Goal: Task Accomplishment & Management: Complete application form

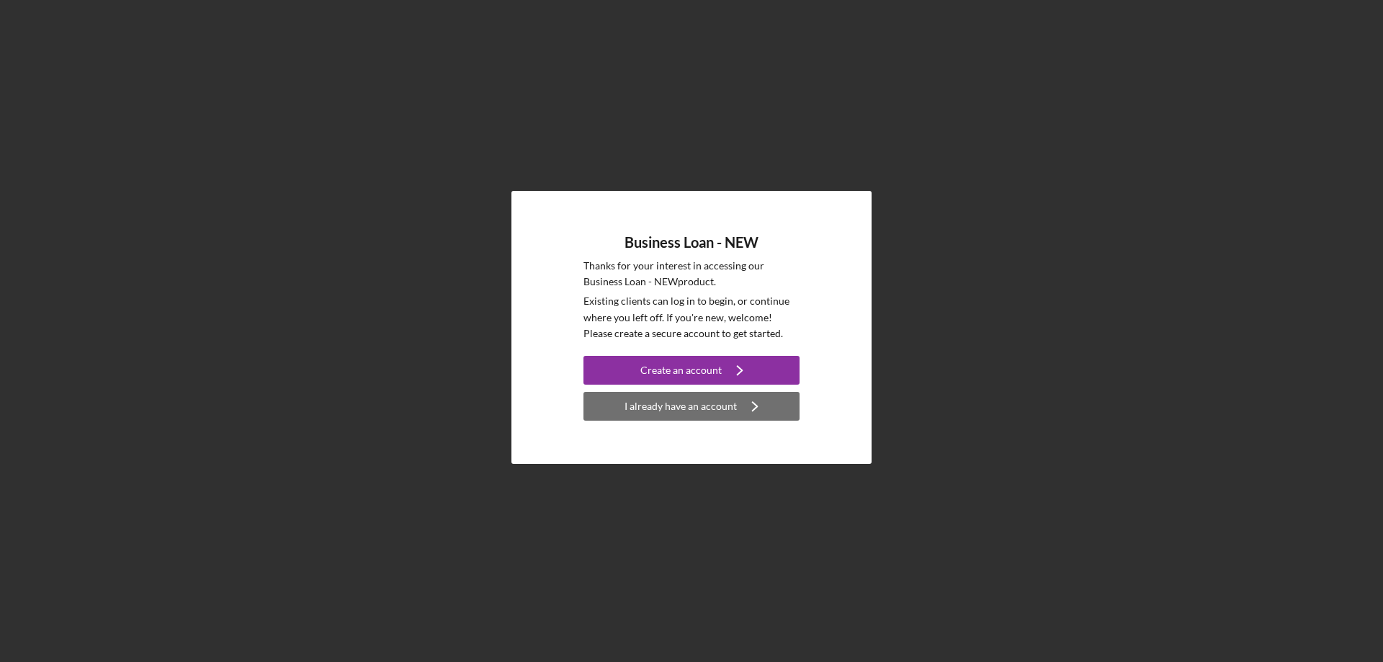
click at [651, 406] on div "I already have an account" at bounding box center [681, 406] width 112 height 29
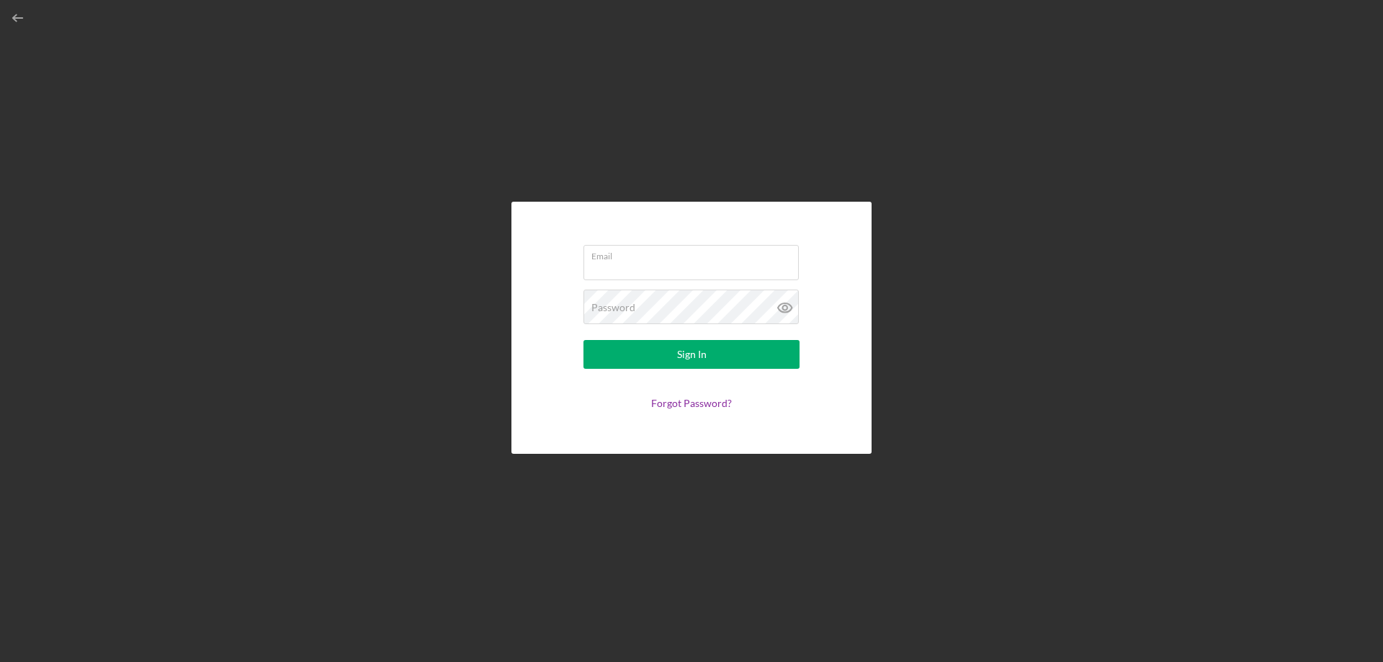
type input "sam@worknetnow.com"
click at [646, 348] on button "Sign In" at bounding box center [691, 354] width 216 height 29
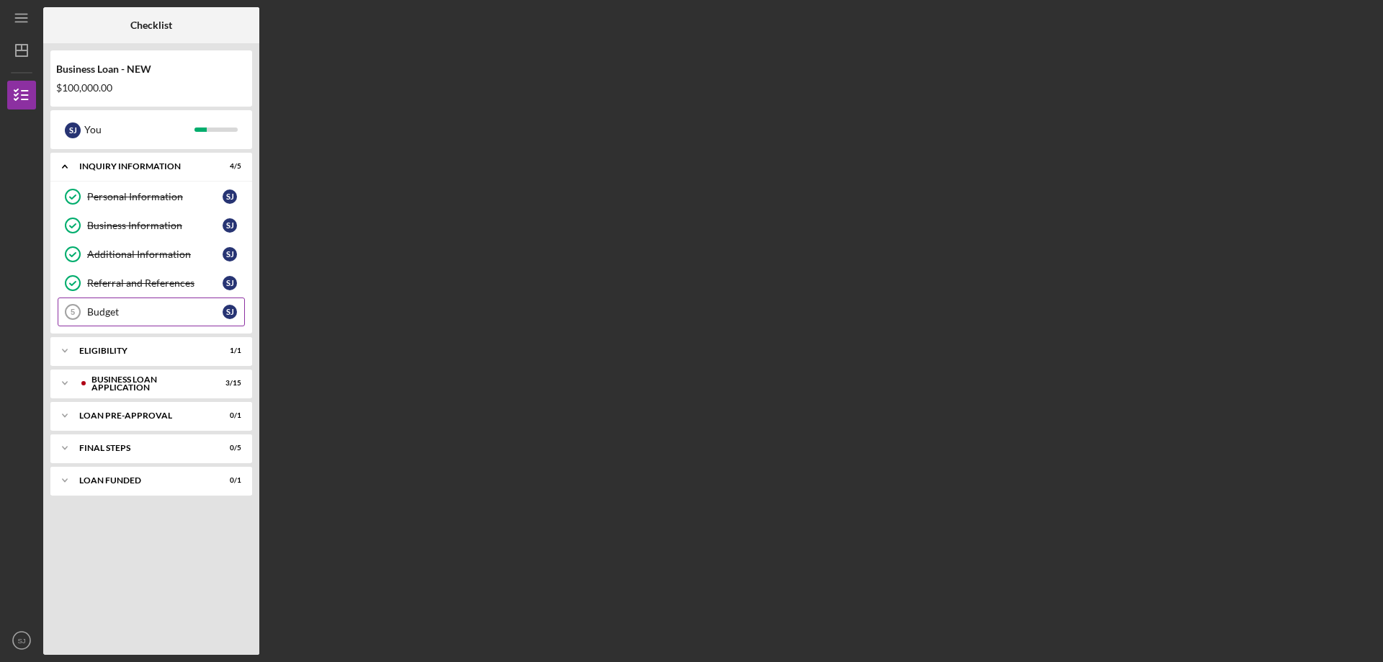
click at [80, 308] on icon "Budget 5" at bounding box center [73, 312] width 36 height 36
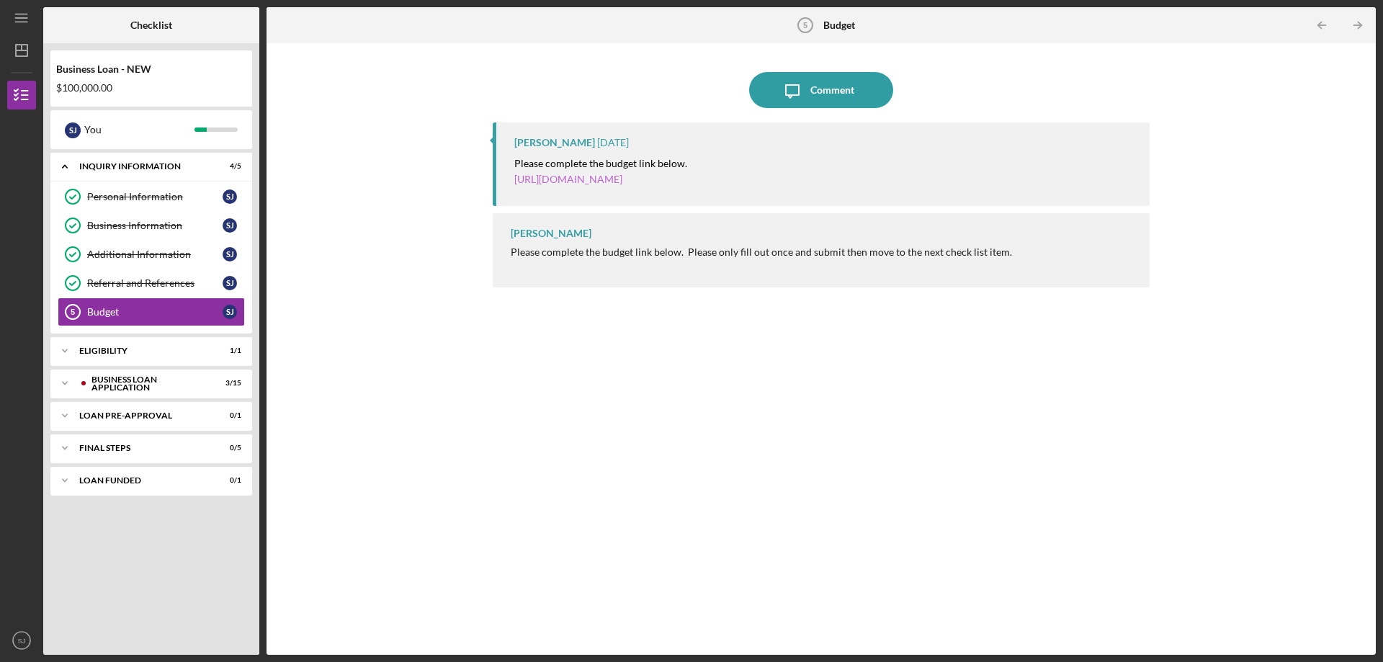
click at [622, 178] on link "https://justinepetersen.tfaforms.net/21?serviceID=a1gPC00000AHW7N" at bounding box center [568, 179] width 108 height 12
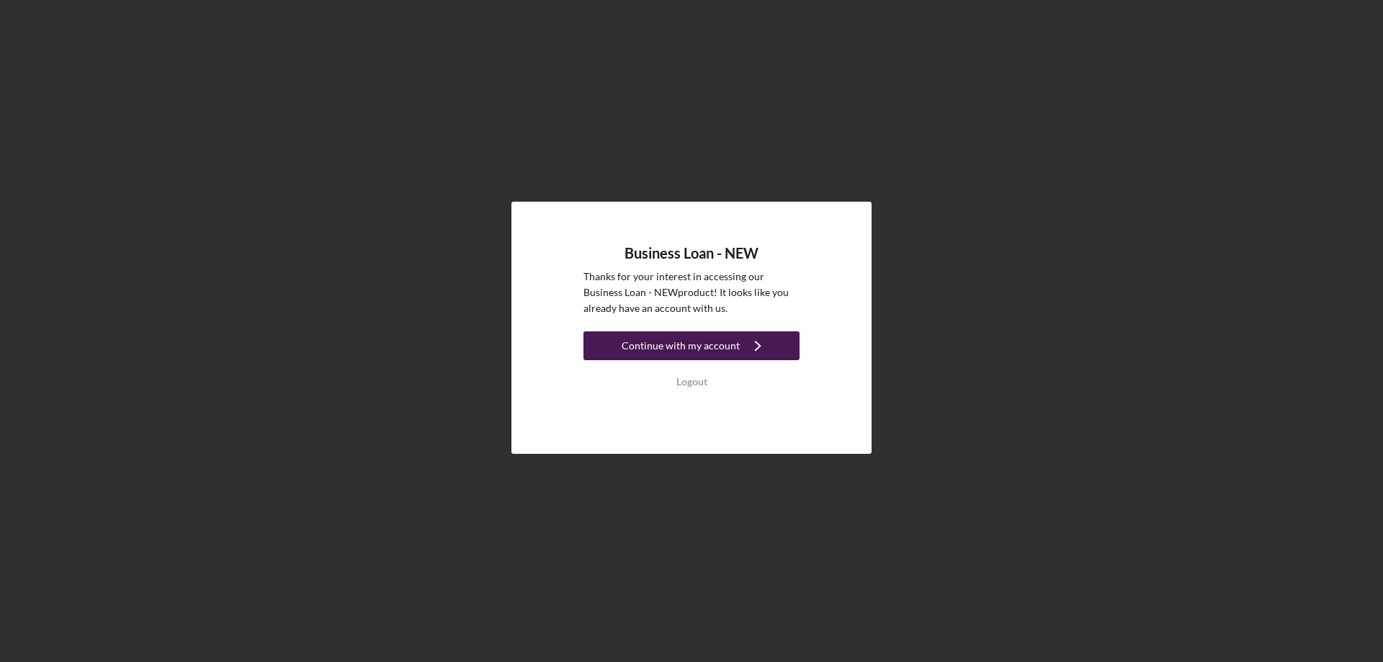
click at [665, 349] on div "Continue with my account" at bounding box center [681, 345] width 118 height 29
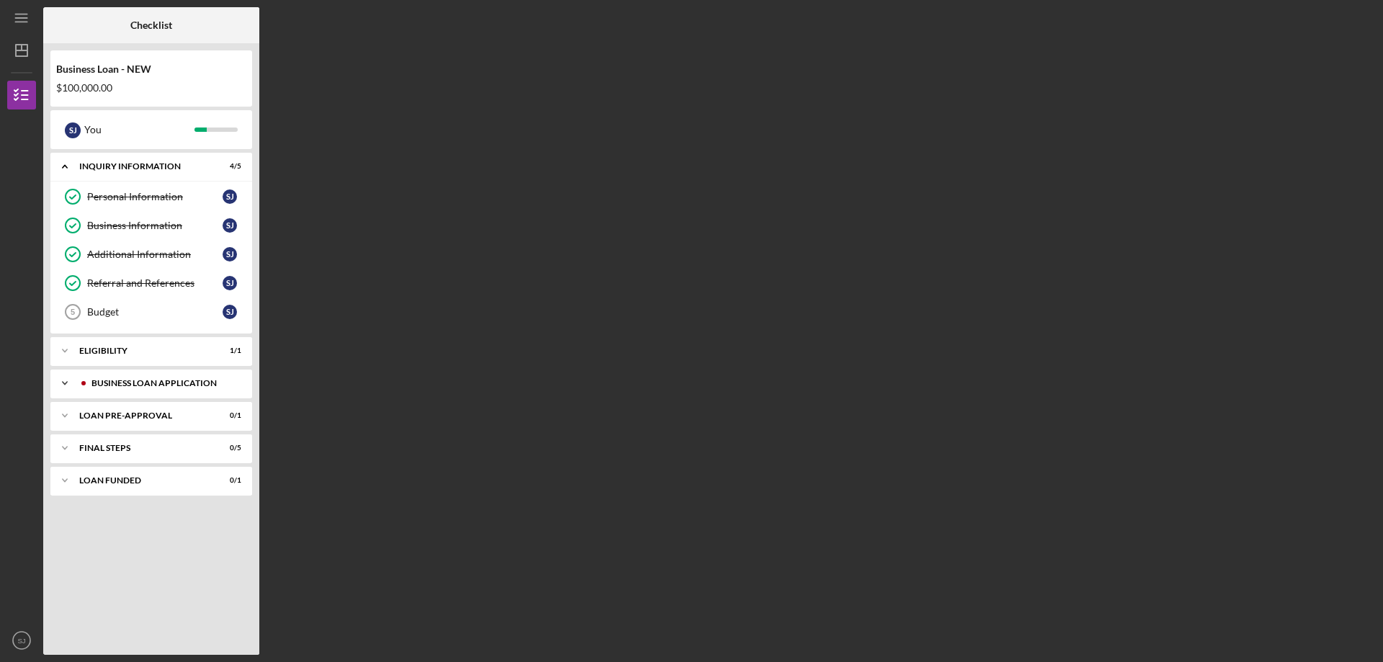
click at [112, 380] on div "BUSINESS LOAN APPLICATION" at bounding box center [162, 383] width 143 height 9
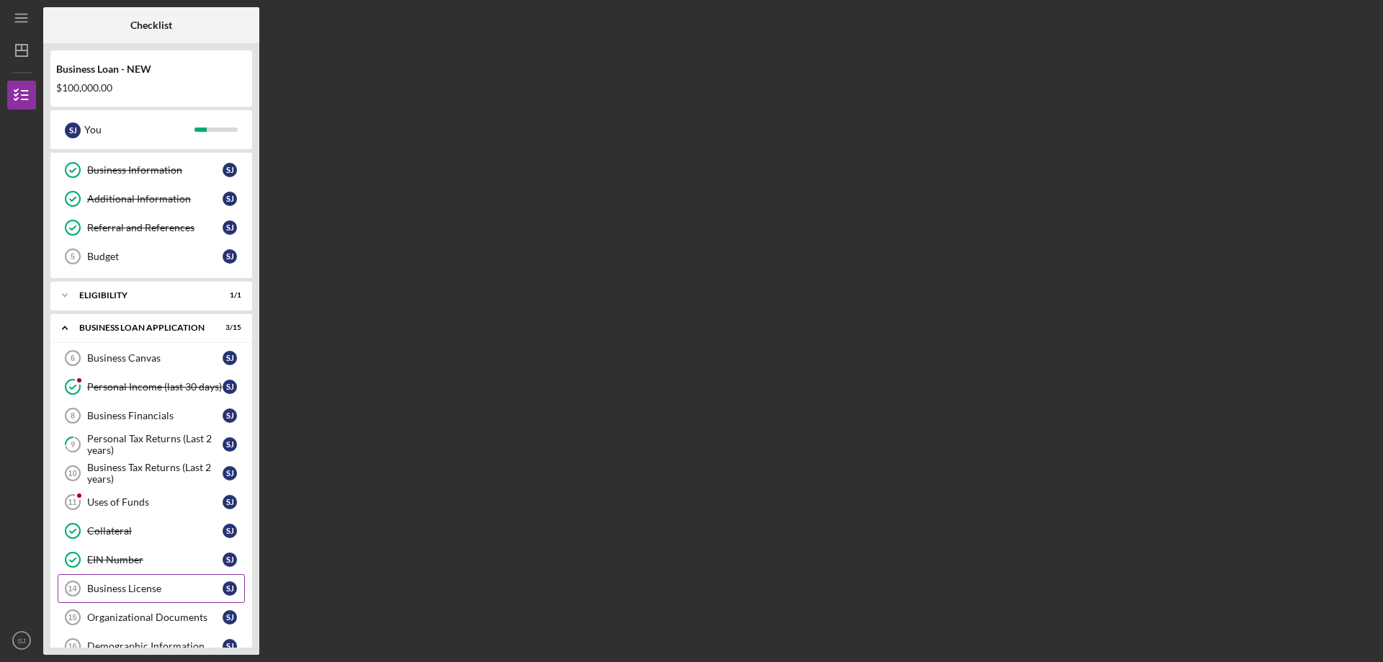
scroll to position [72, 0]
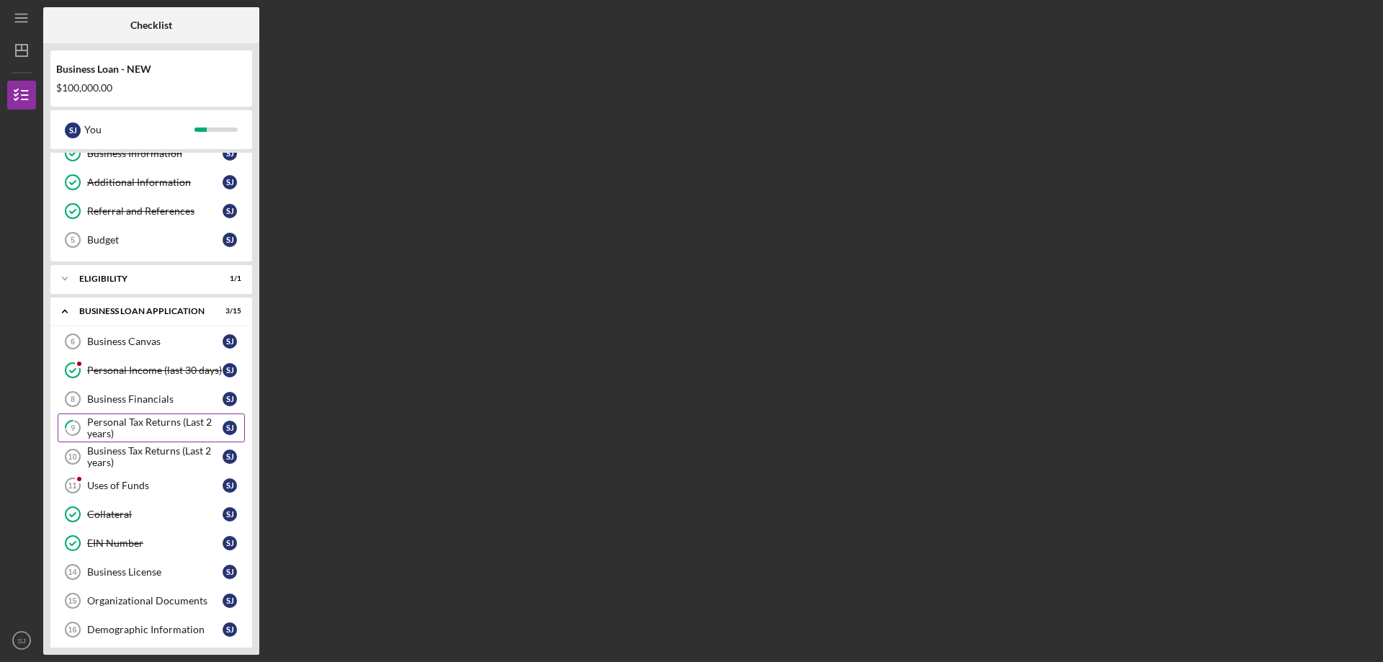
click at [153, 421] on div "Personal Tax Returns (Last 2 years)" at bounding box center [154, 427] width 135 height 23
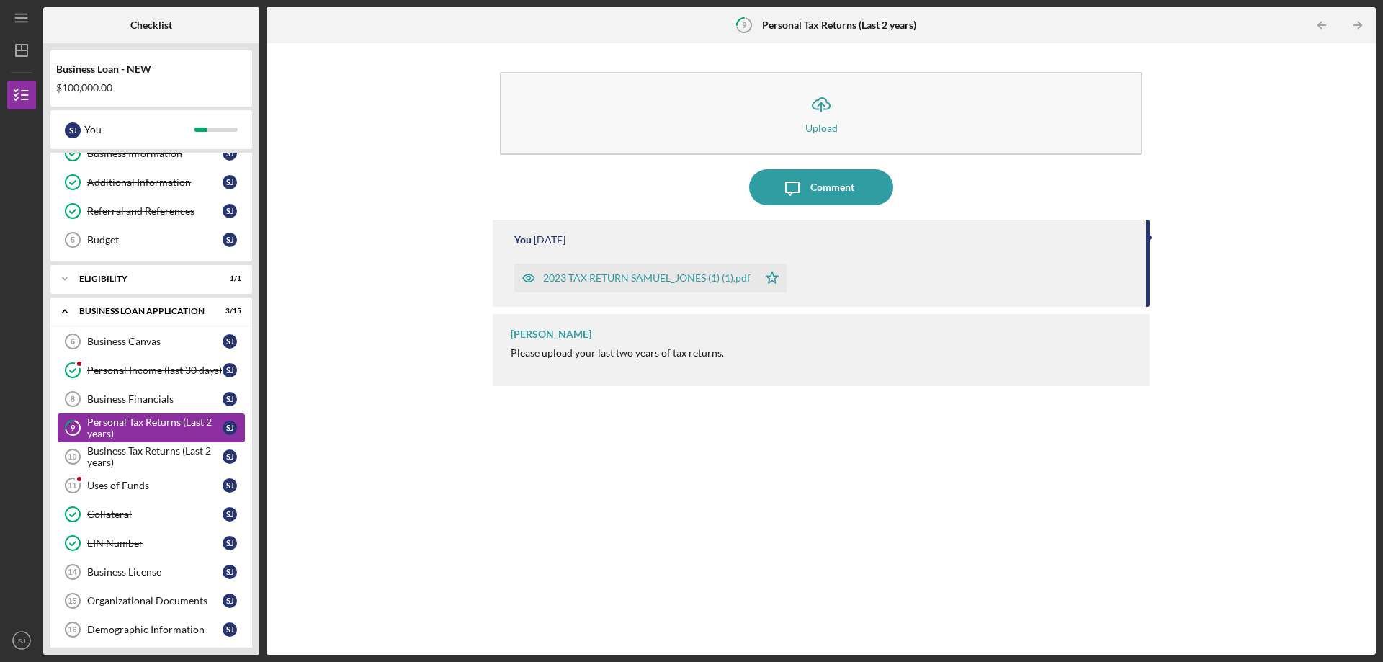
click at [153, 421] on div "Personal Tax Returns (Last 2 years)" at bounding box center [154, 427] width 135 height 23
click at [142, 450] on div "Business Tax Returns (Last 2 years)" at bounding box center [154, 456] width 135 height 23
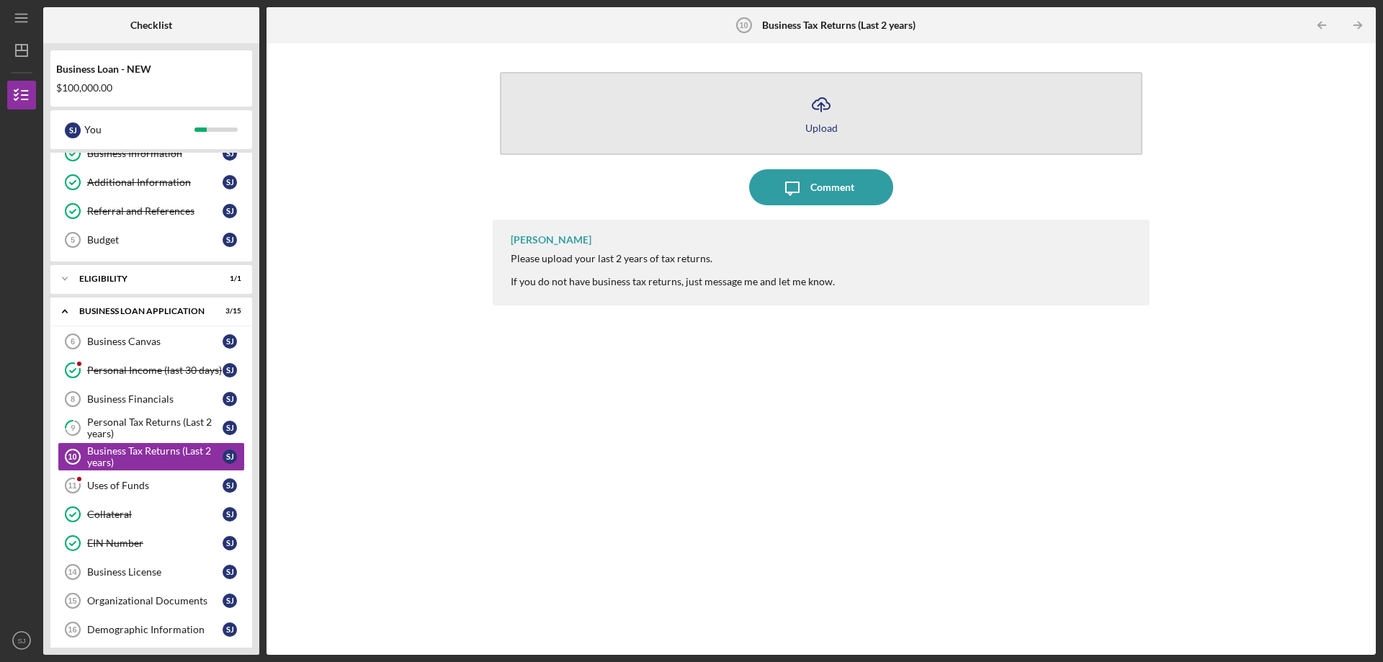
click at [818, 120] on icon "Icon/Upload" at bounding box center [821, 104] width 36 height 36
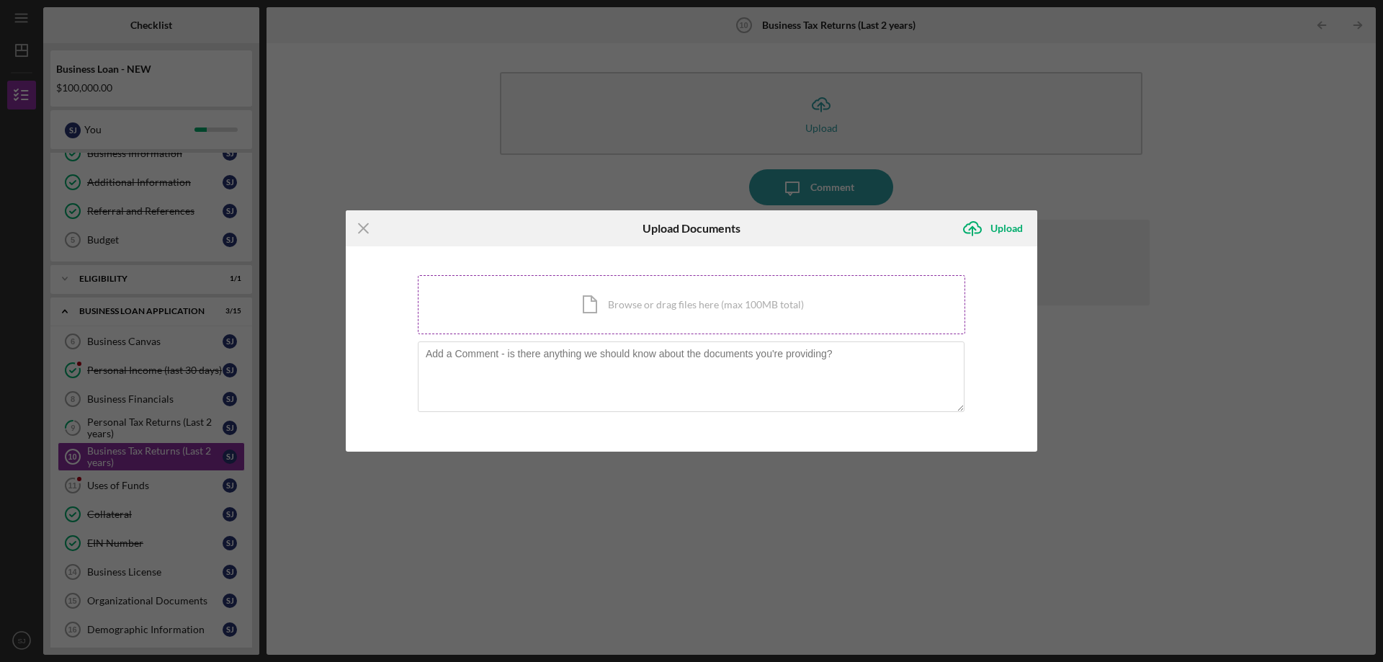
click at [692, 306] on div "Icon/Document Browse or drag files here (max 100MB total) Tap to choose files o…" at bounding box center [691, 304] width 547 height 59
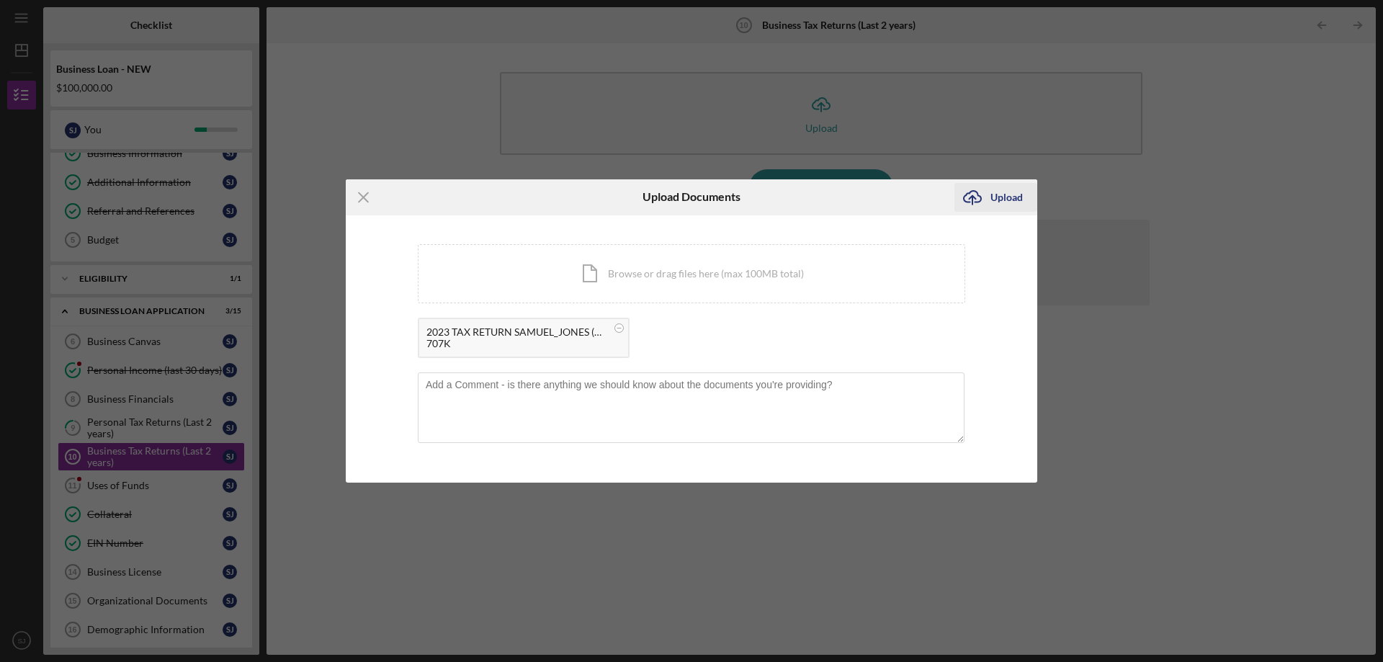
click at [1012, 194] on div "Upload" at bounding box center [1006, 197] width 32 height 29
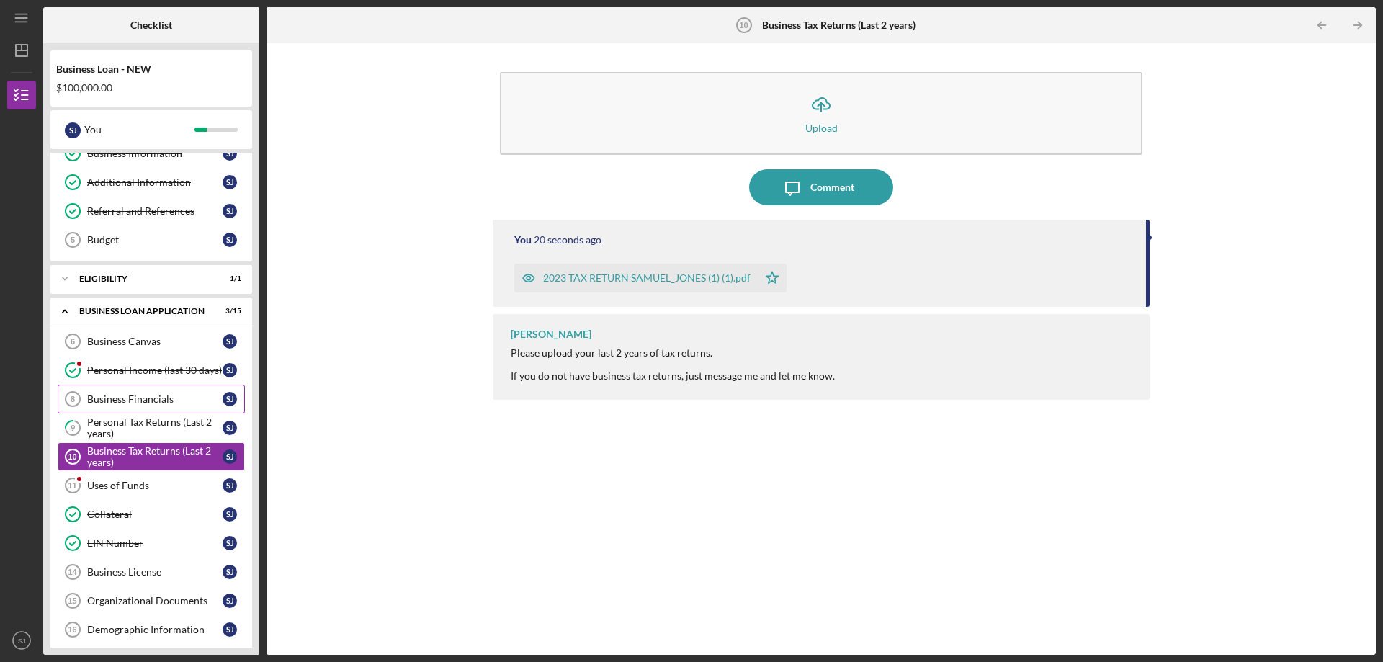
click at [138, 399] on div "Business Financials" at bounding box center [154, 399] width 135 height 12
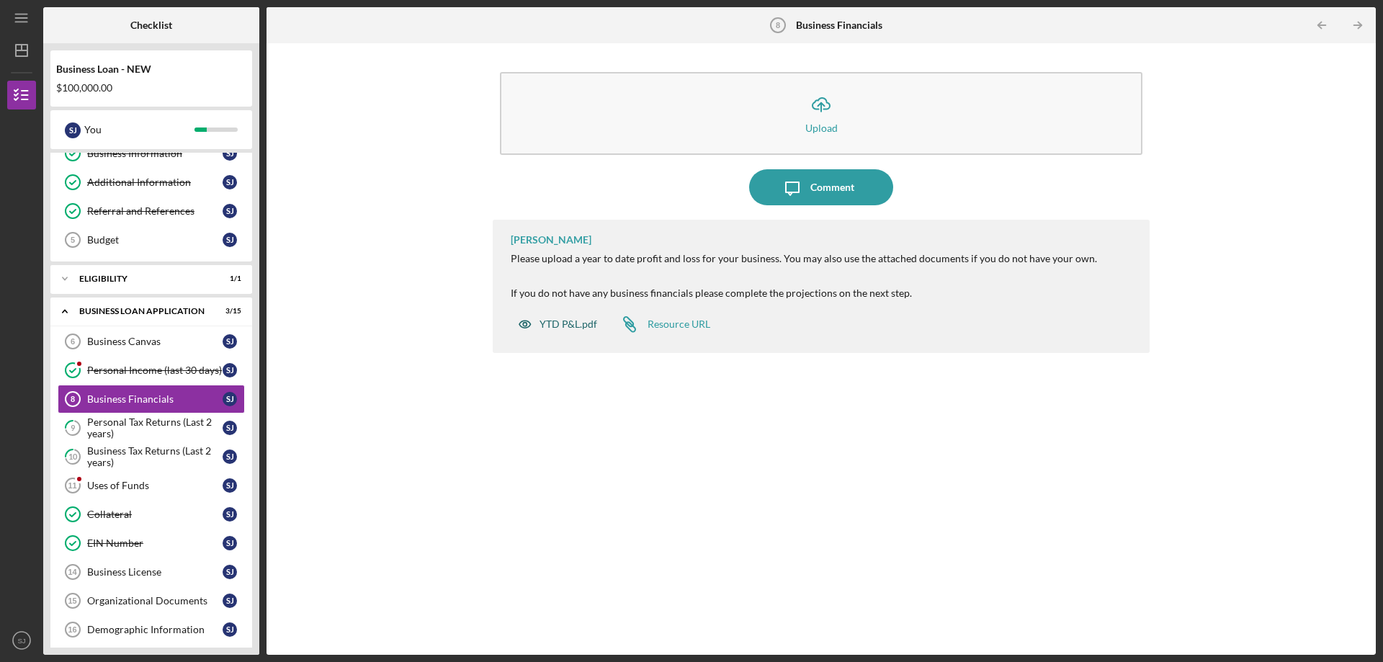
click at [553, 323] on div "YTD P&L.pdf" at bounding box center [569, 324] width 58 height 12
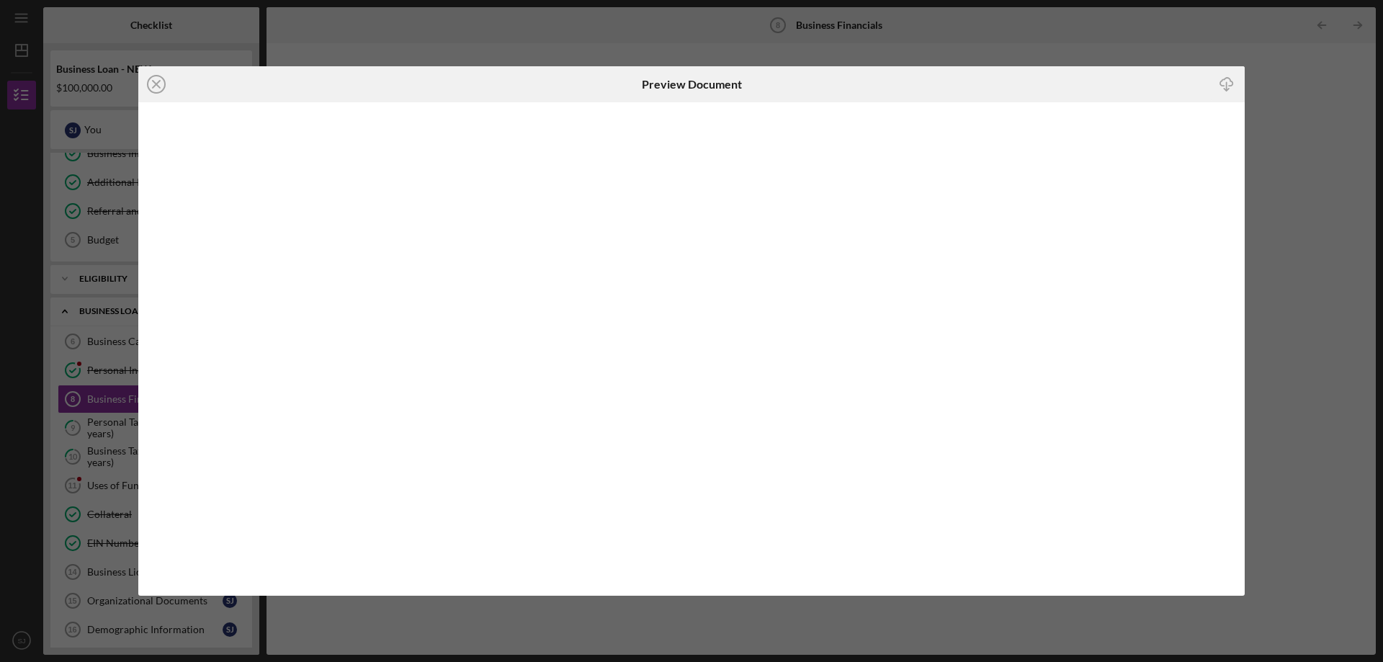
click at [1229, 84] on icon "Icon/Download" at bounding box center [1227, 84] width 32 height 32
click at [157, 83] on icon "Icon/Close" at bounding box center [156, 84] width 36 height 36
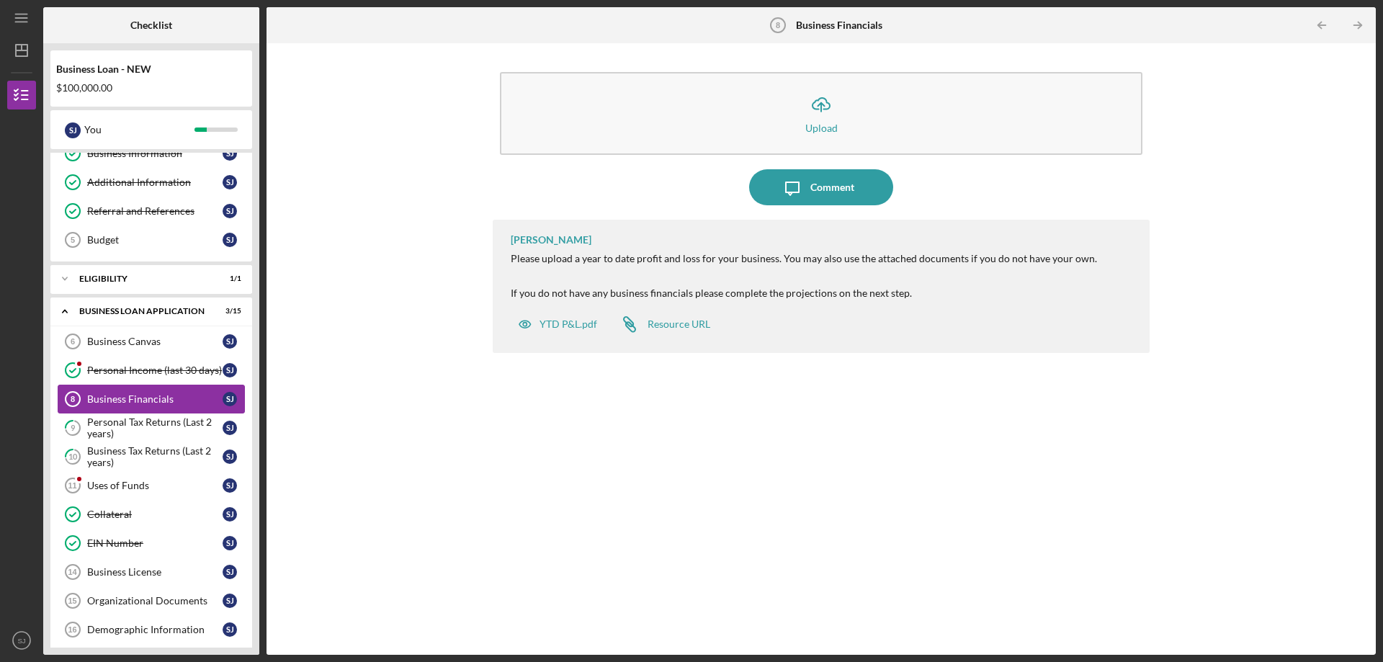
click at [121, 402] on div "Business Financials" at bounding box center [154, 399] width 135 height 12
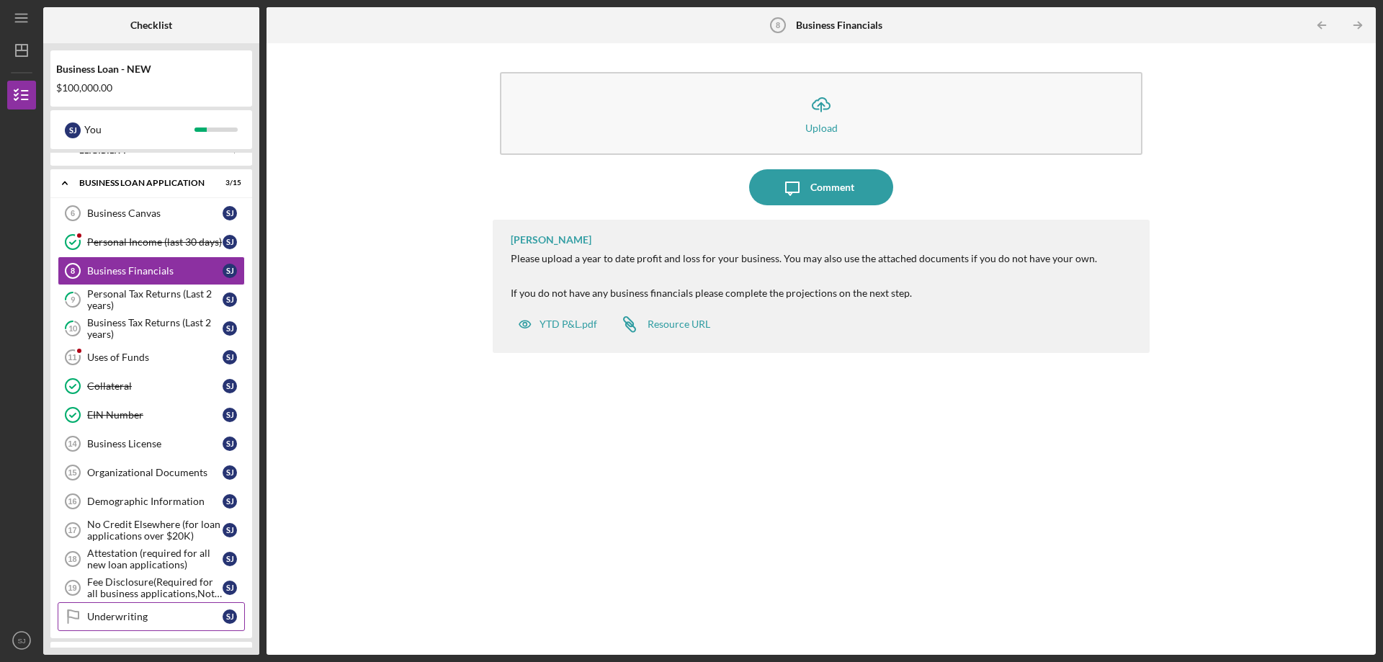
scroll to position [151, 0]
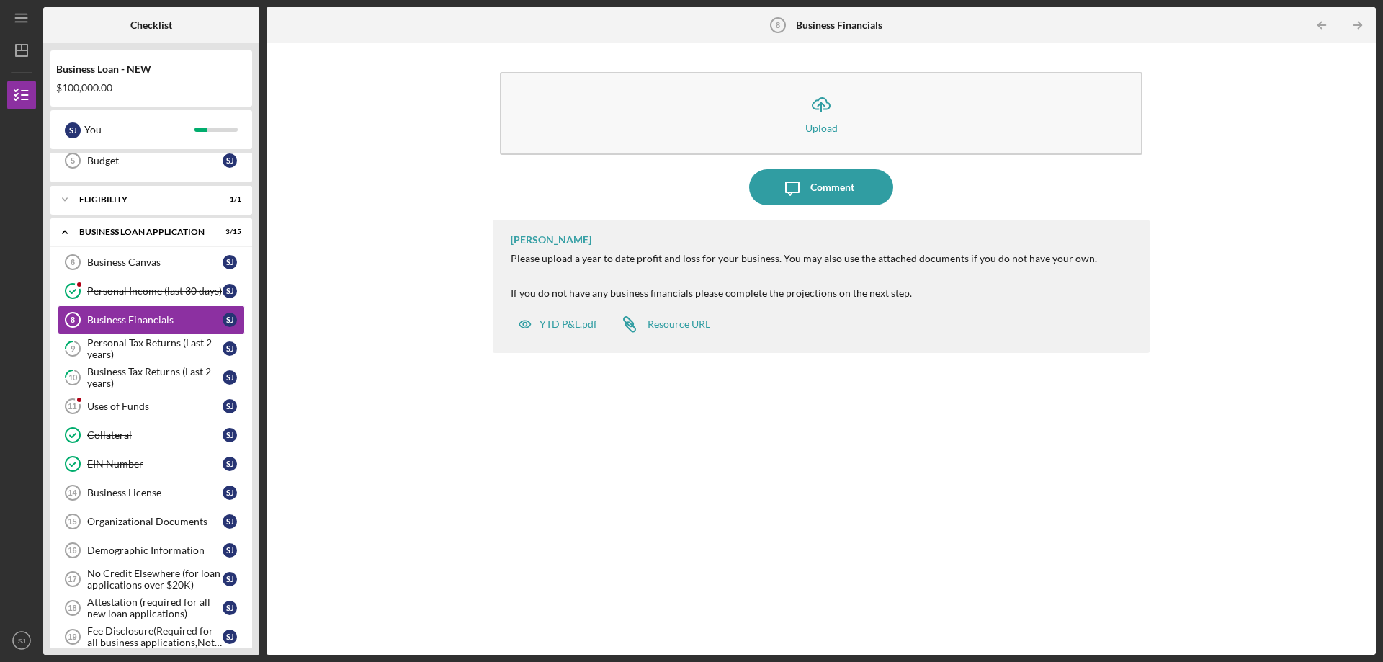
click at [131, 524] on div "Organizational Documents" at bounding box center [154, 522] width 135 height 12
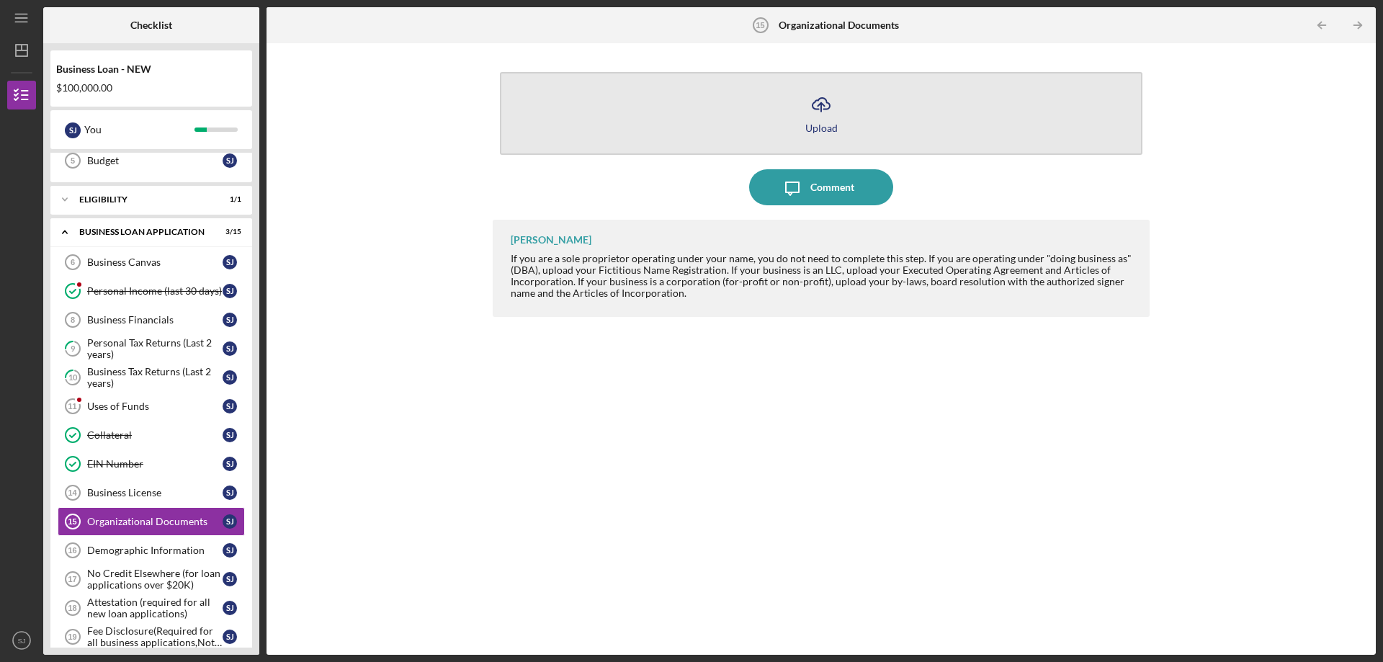
click at [829, 129] on div "Upload" at bounding box center [821, 127] width 32 height 11
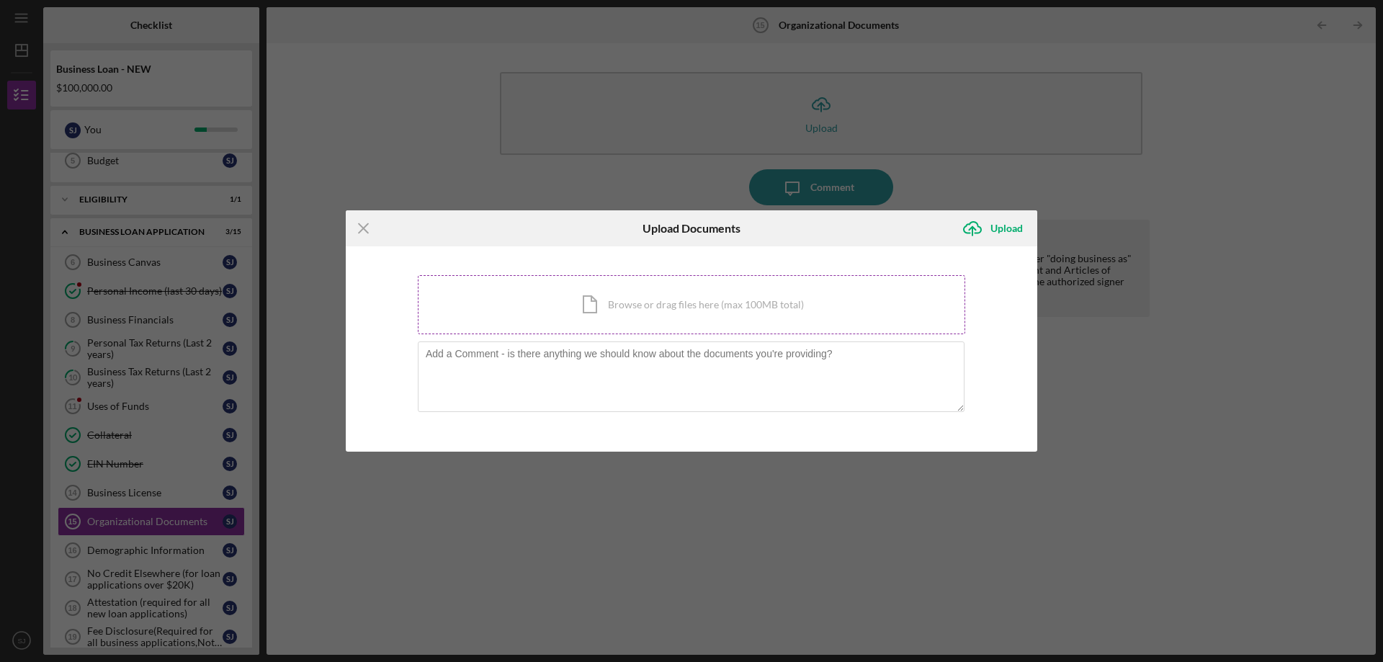
click at [688, 301] on div "Icon/Document Browse or drag files here (max 100MB total) Tap to choose files o…" at bounding box center [691, 304] width 547 height 59
click at [365, 234] on icon "Icon/Menu Close" at bounding box center [364, 228] width 36 height 36
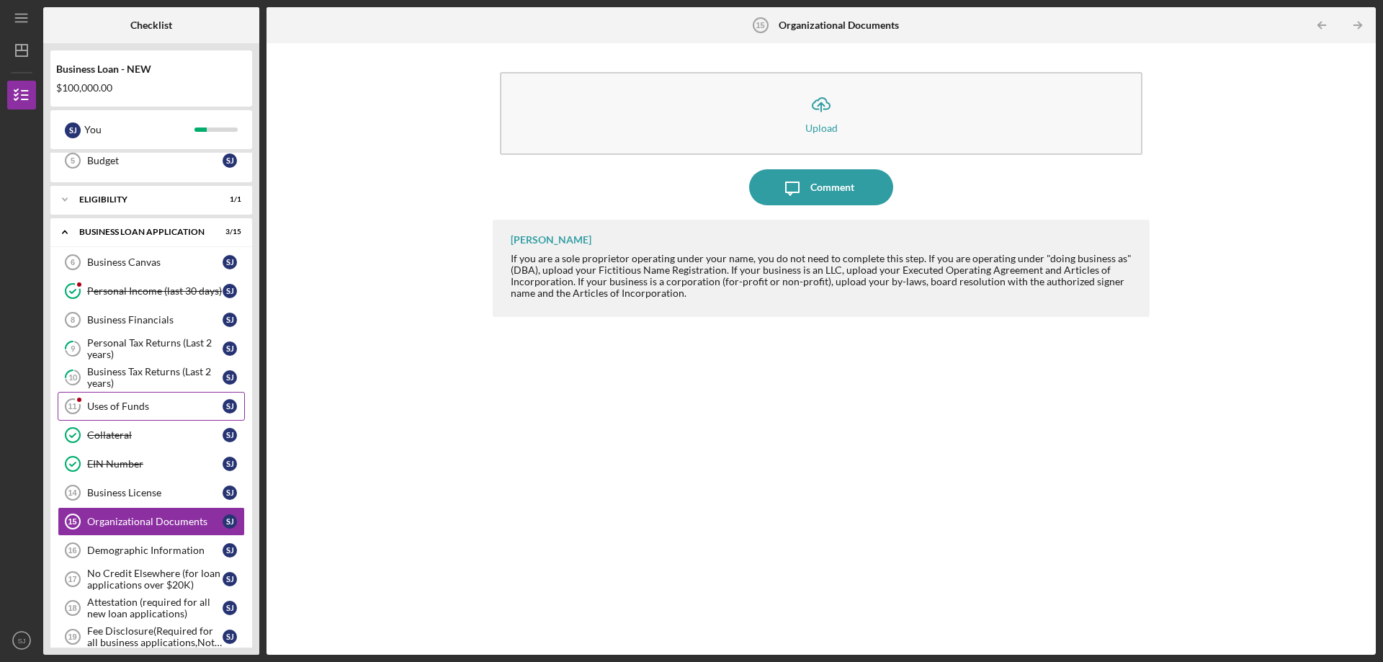
click at [135, 403] on div "Uses of Funds" at bounding box center [154, 406] width 135 height 12
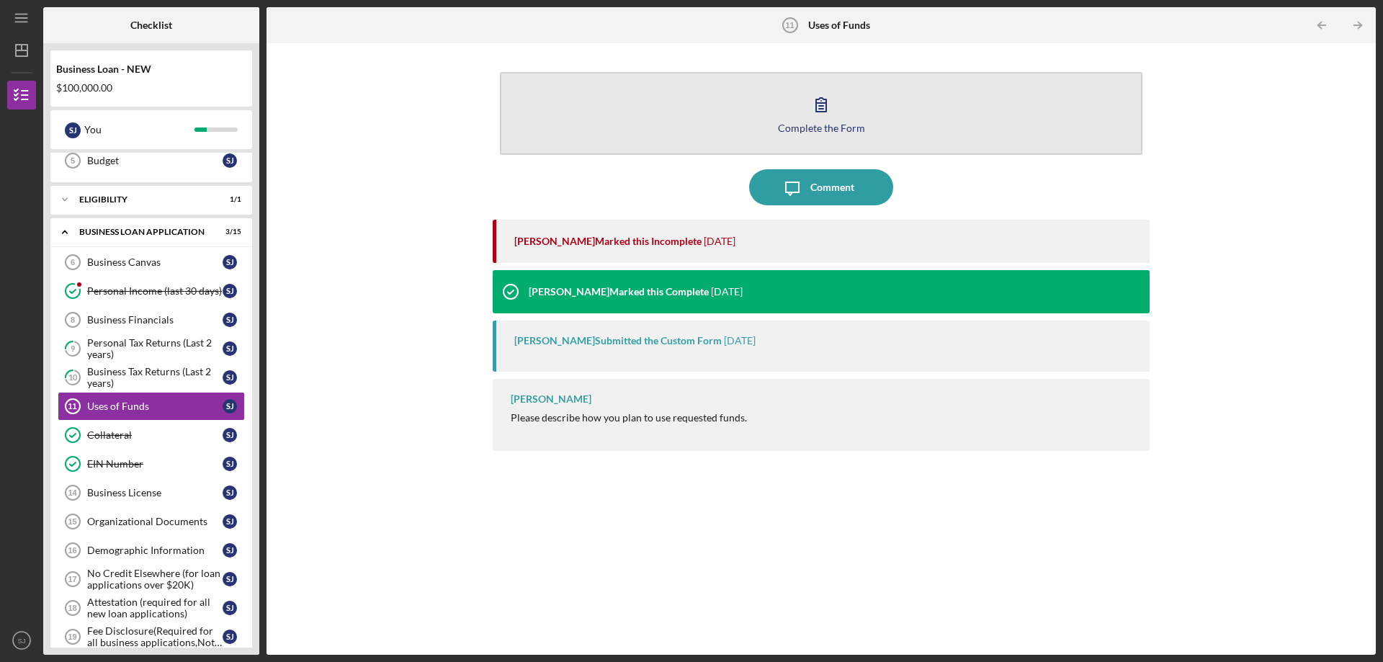
click at [828, 101] on icon "button" at bounding box center [821, 104] width 36 height 36
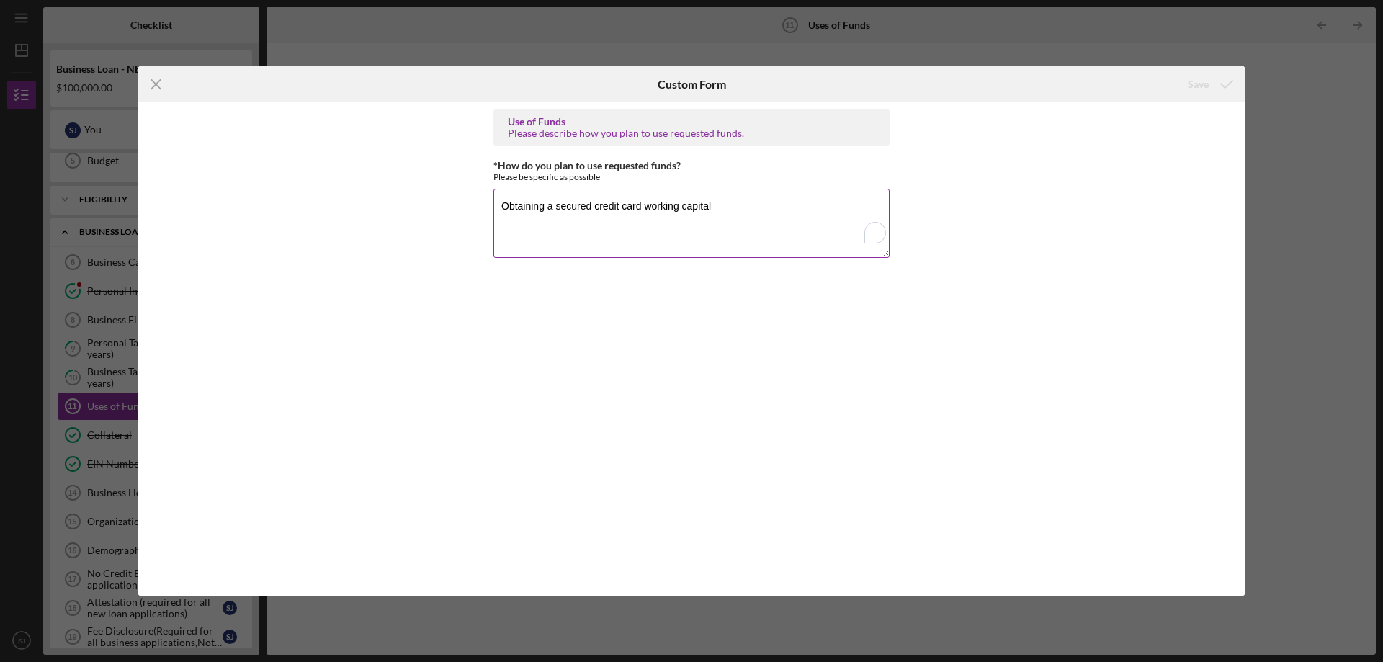
click at [723, 238] on textarea "Obtaining a secured credit card working capital" at bounding box center [691, 223] width 396 height 69
click at [154, 82] on line at bounding box center [155, 84] width 9 height 9
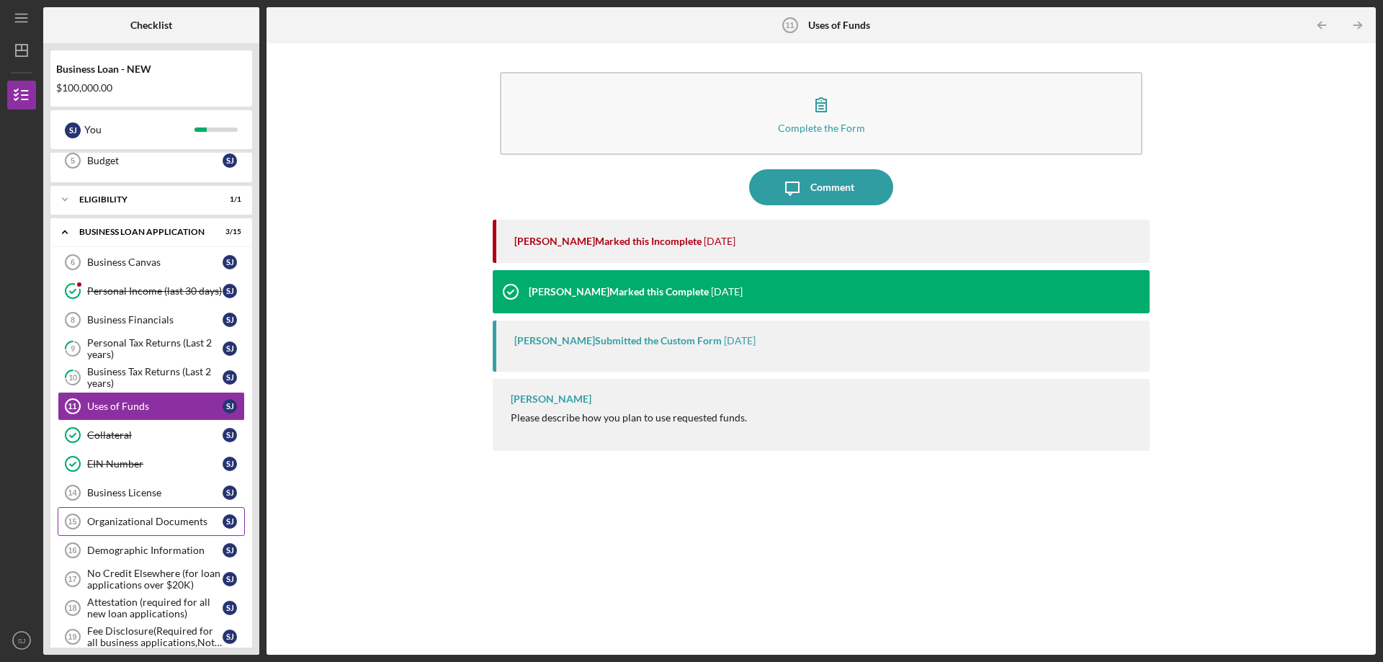
click at [125, 516] on div "Organizational Documents" at bounding box center [154, 522] width 135 height 12
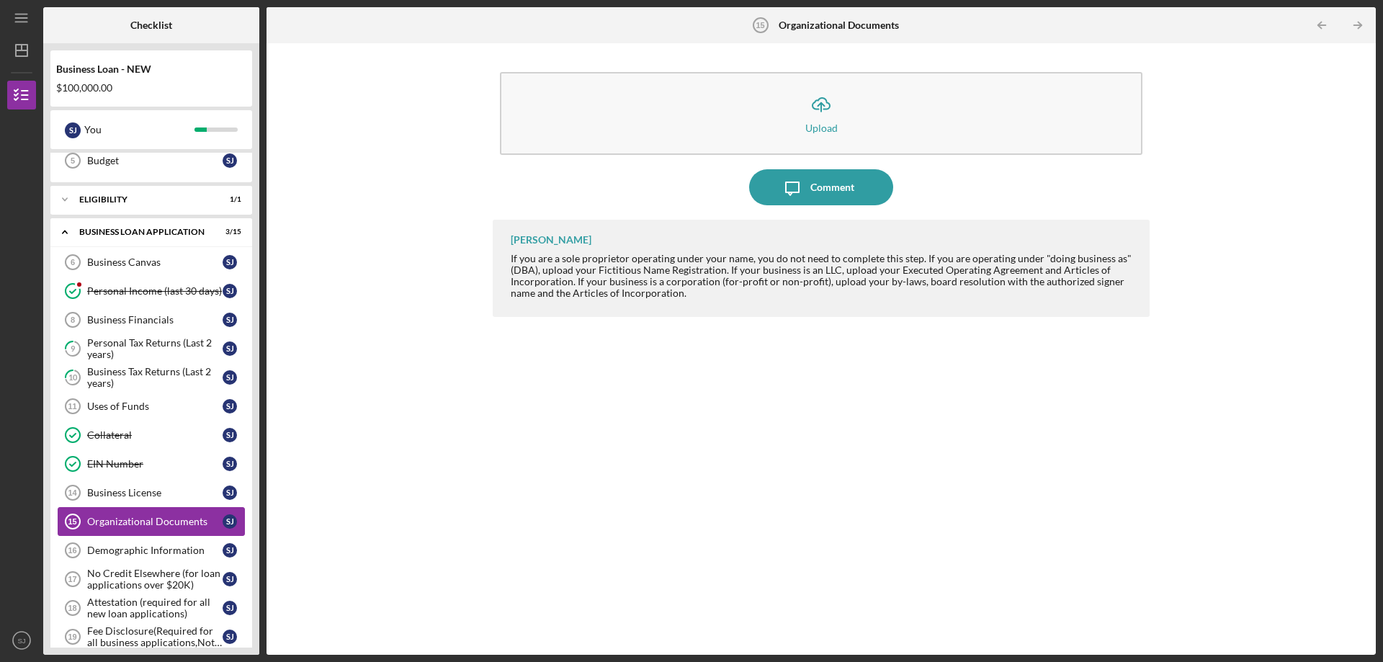
click at [125, 516] on div "Organizational Documents" at bounding box center [154, 522] width 135 height 12
click at [120, 548] on div "Demographic Information" at bounding box center [154, 551] width 135 height 12
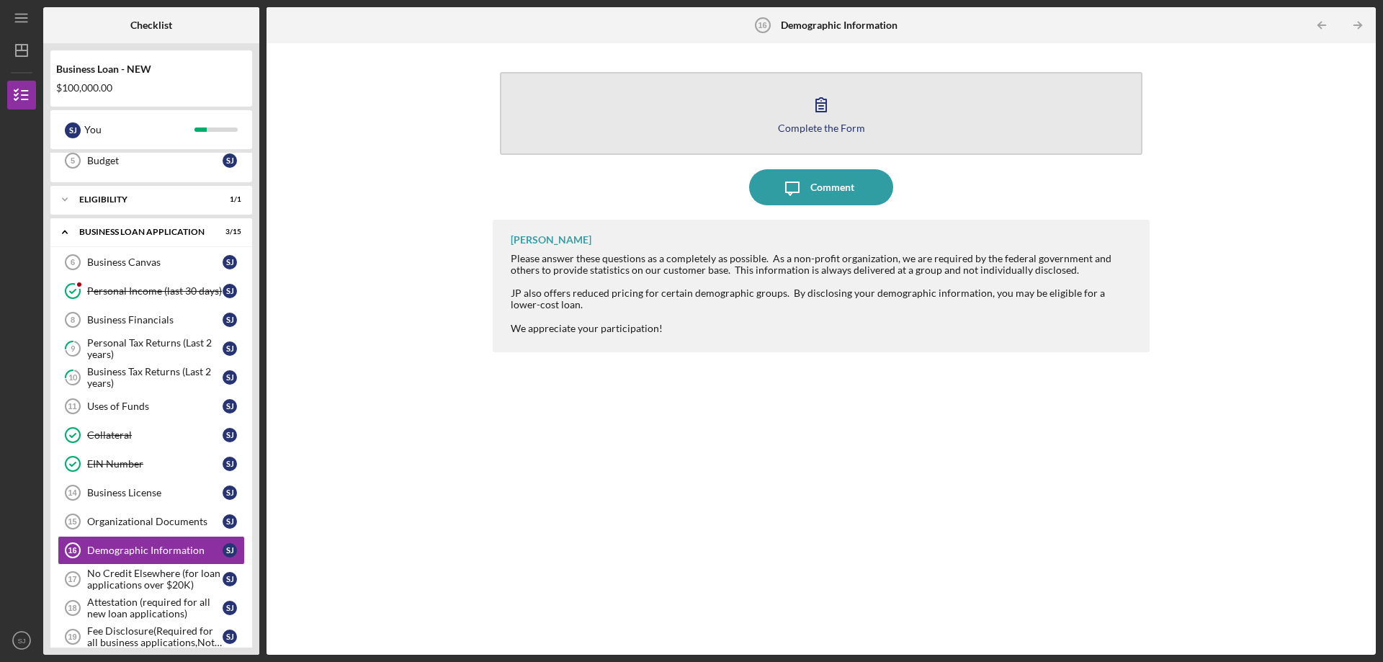
click at [833, 122] on div "Complete the Form" at bounding box center [821, 127] width 87 height 11
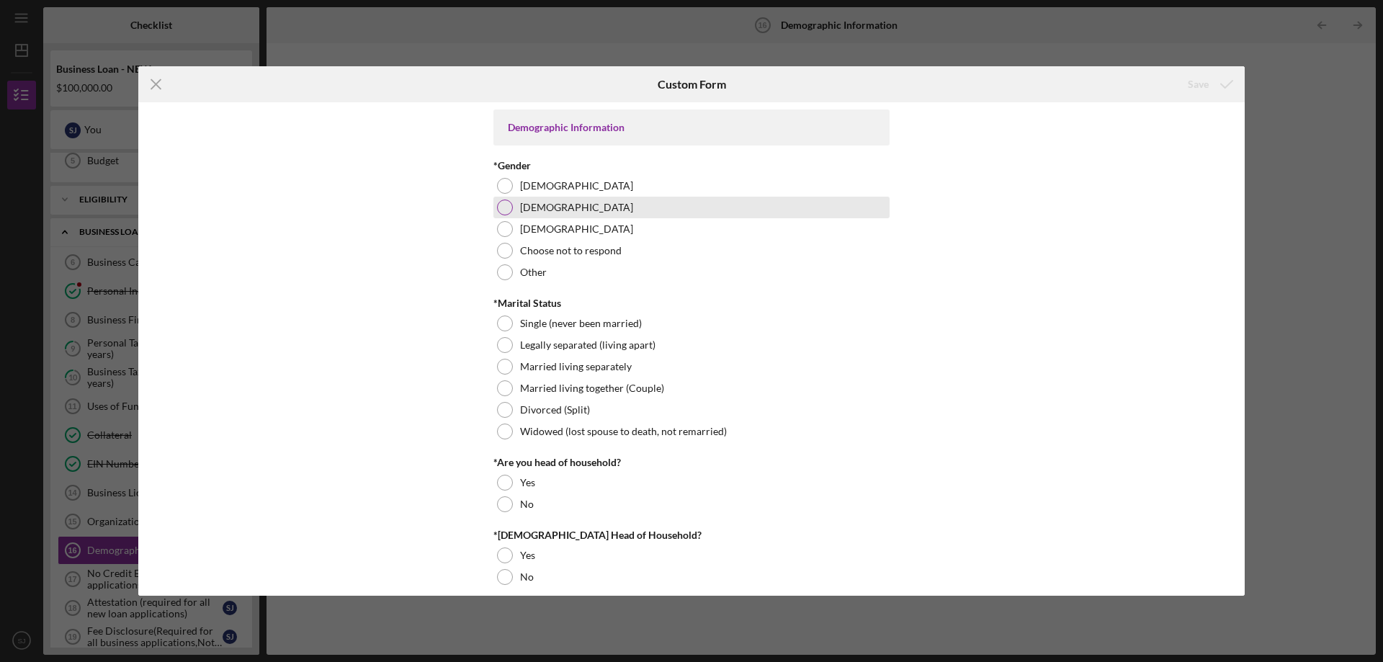
click at [506, 210] on div at bounding box center [505, 208] width 16 height 16
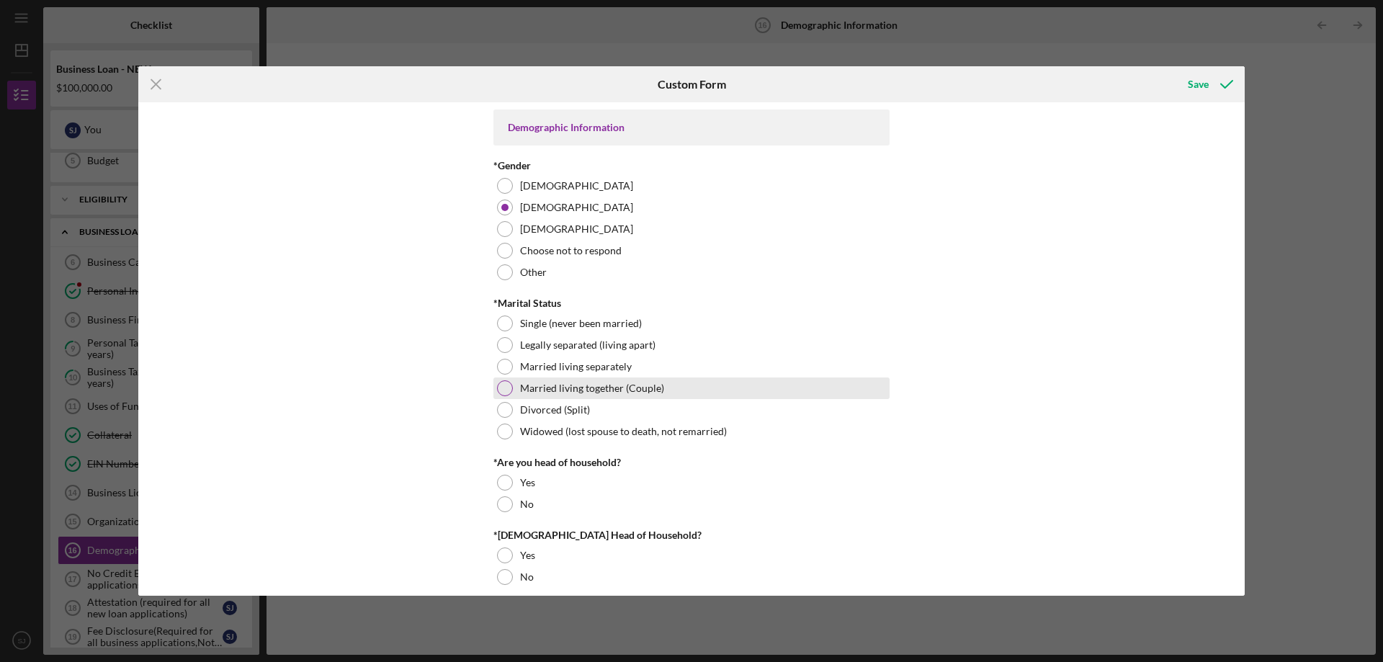
click at [502, 380] on div "Married living together (Couple)" at bounding box center [691, 388] width 396 height 22
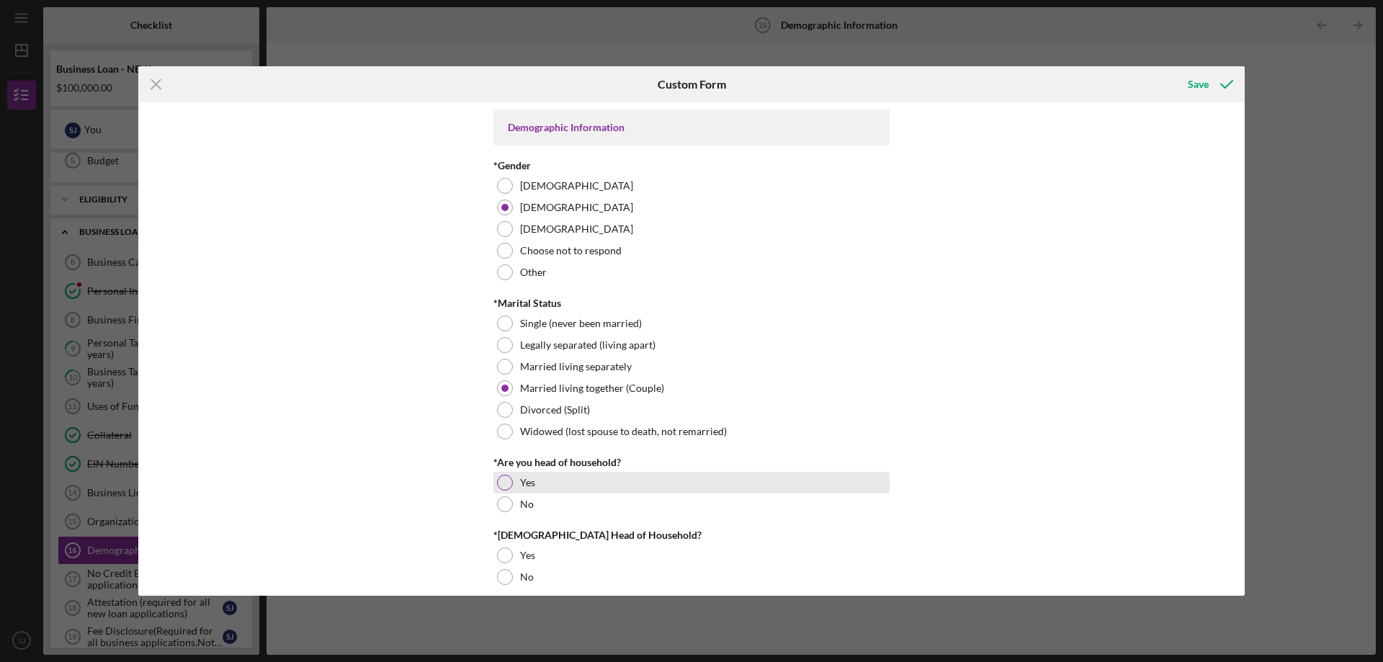
click at [508, 480] on div at bounding box center [505, 483] width 16 height 16
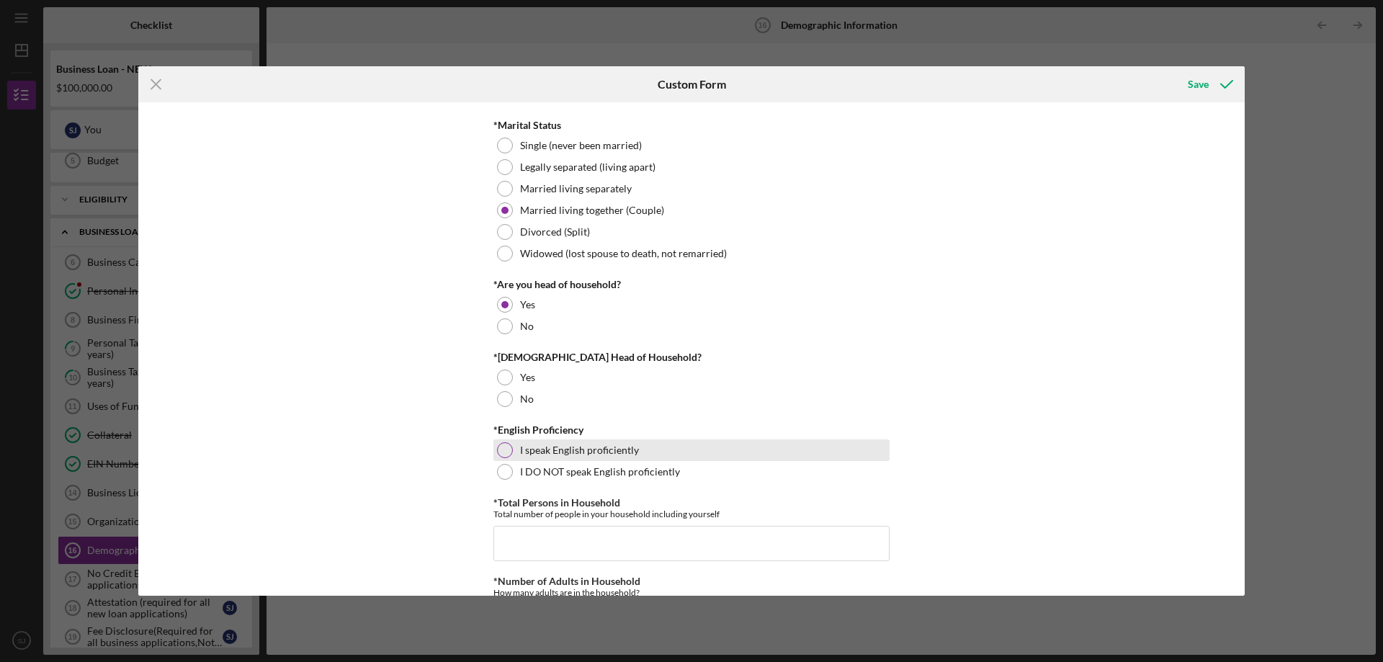
scroll to position [216, 0]
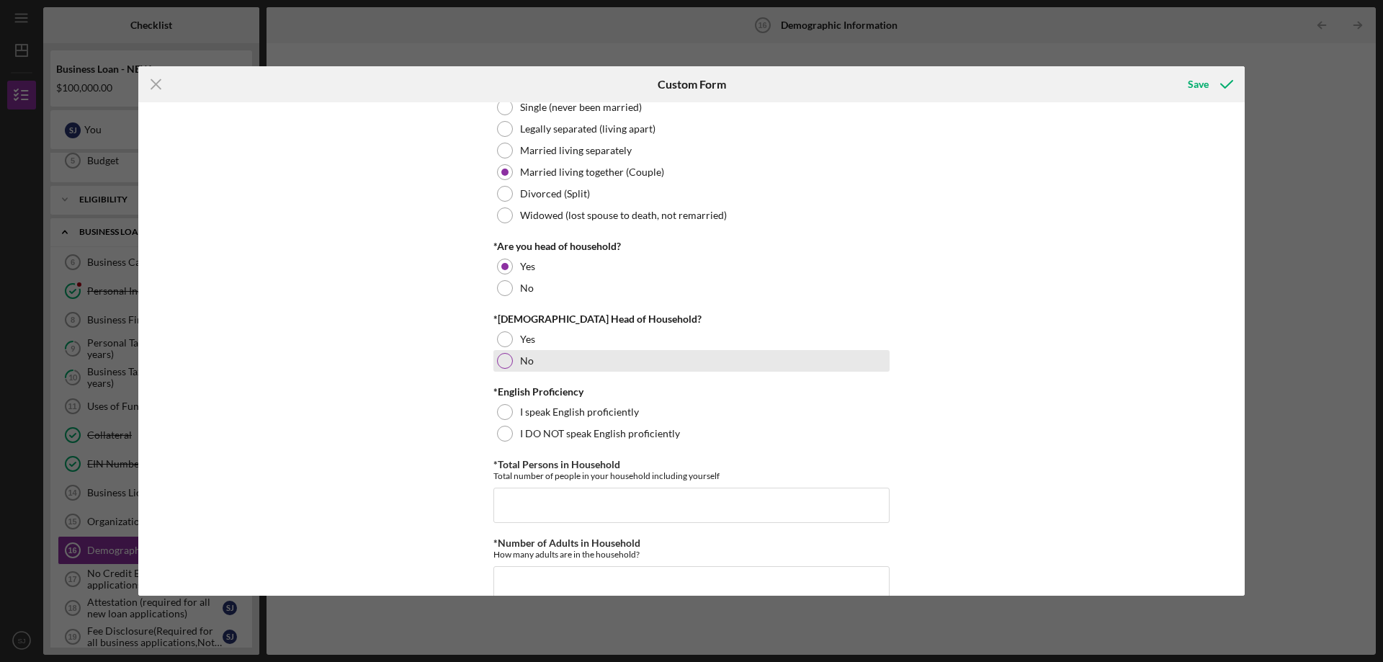
click at [502, 362] on div at bounding box center [505, 361] width 16 height 16
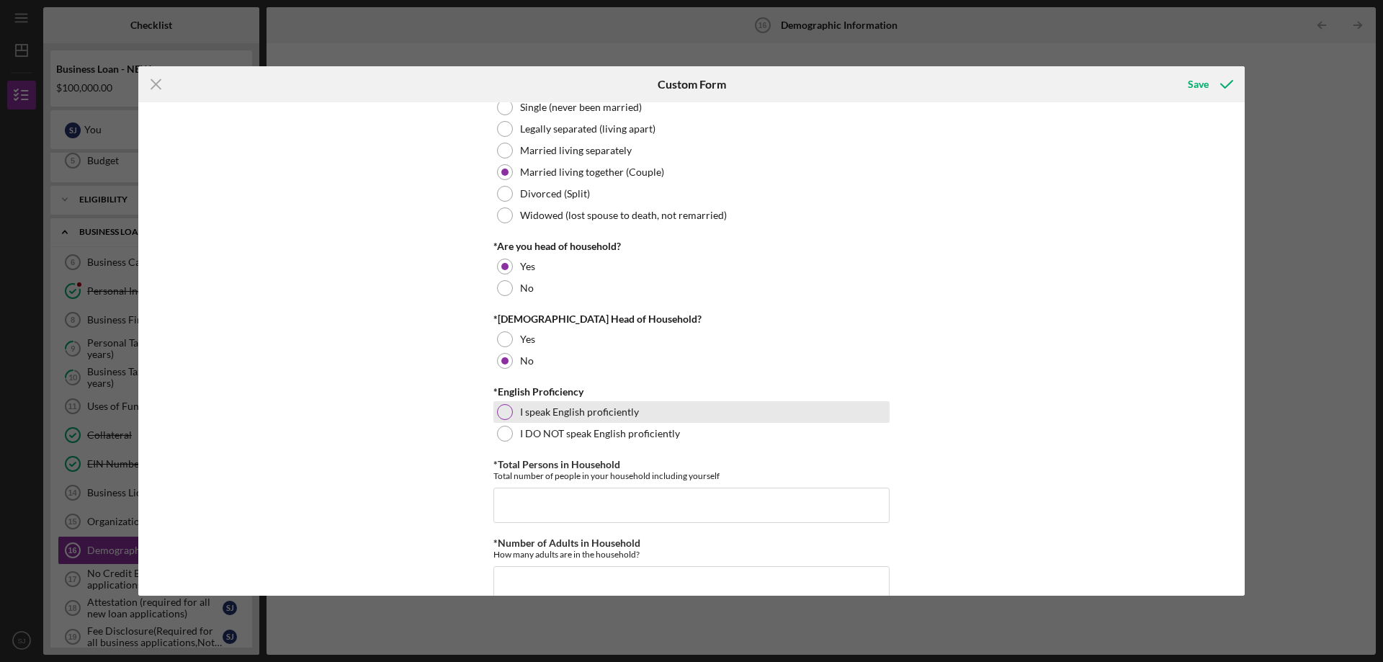
click at [498, 408] on div at bounding box center [505, 412] width 16 height 16
click at [560, 511] on input "*Total Persons in Household" at bounding box center [691, 505] width 396 height 35
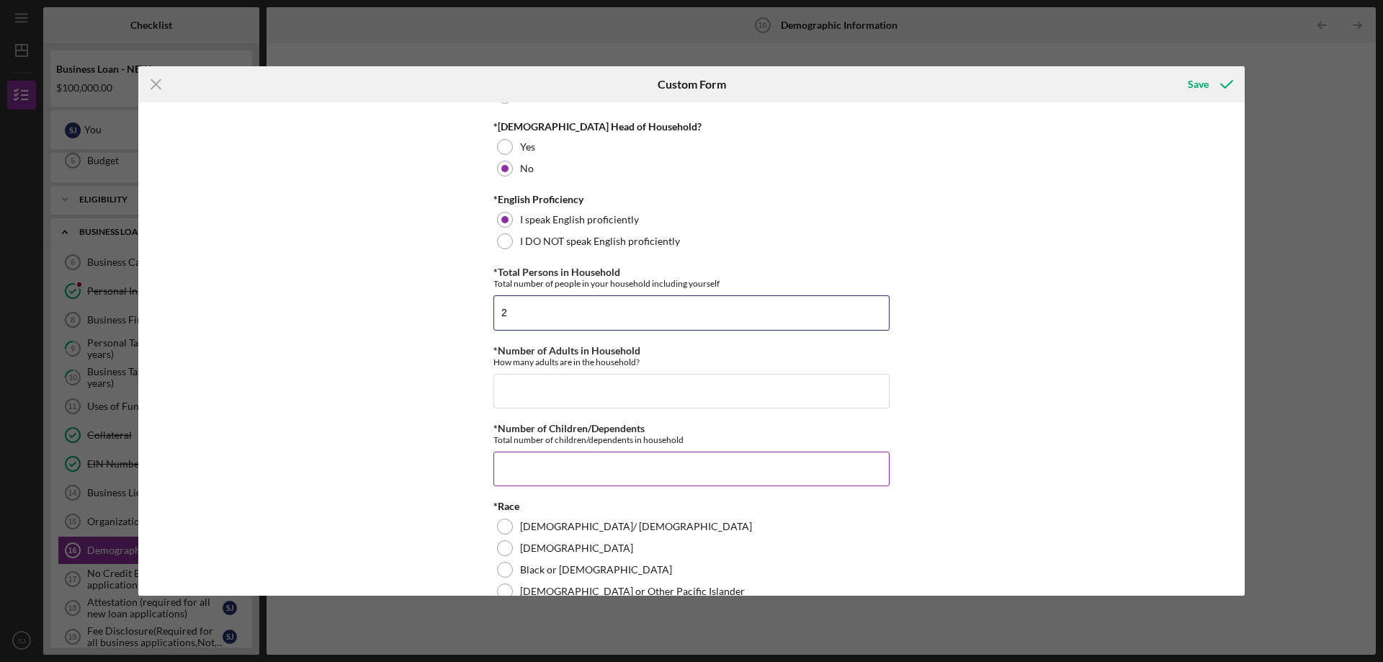
scroll to position [432, 0]
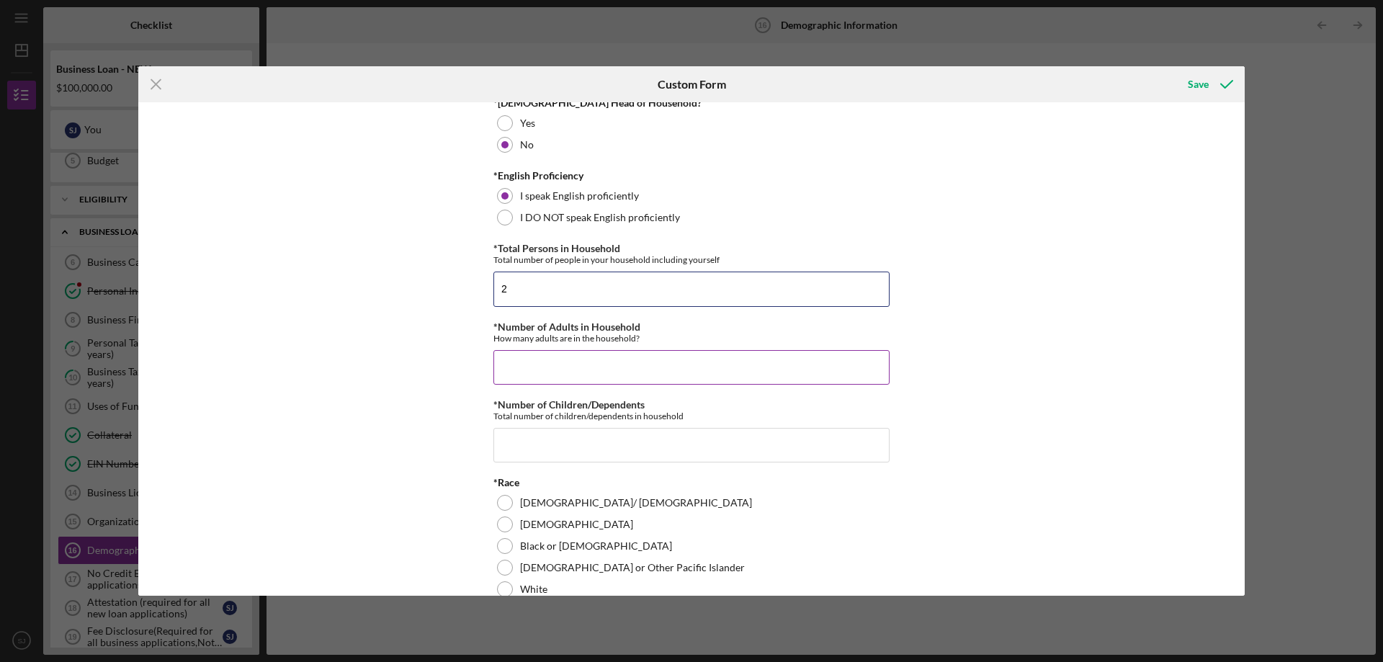
type input "2"
click at [573, 369] on input "*Number of Adults in Household" at bounding box center [691, 367] width 396 height 35
type input "2"
click at [573, 446] on input "*Number of Children/Dependents" at bounding box center [691, 445] width 396 height 35
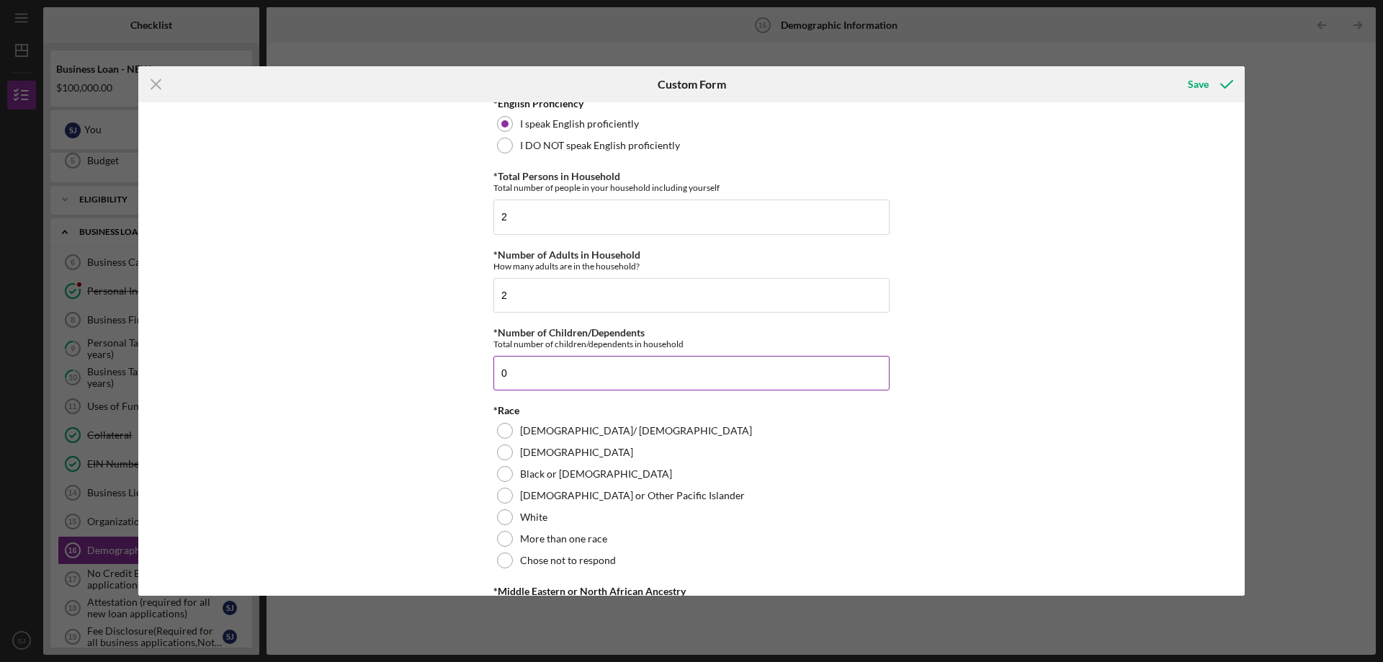
scroll to position [576, 0]
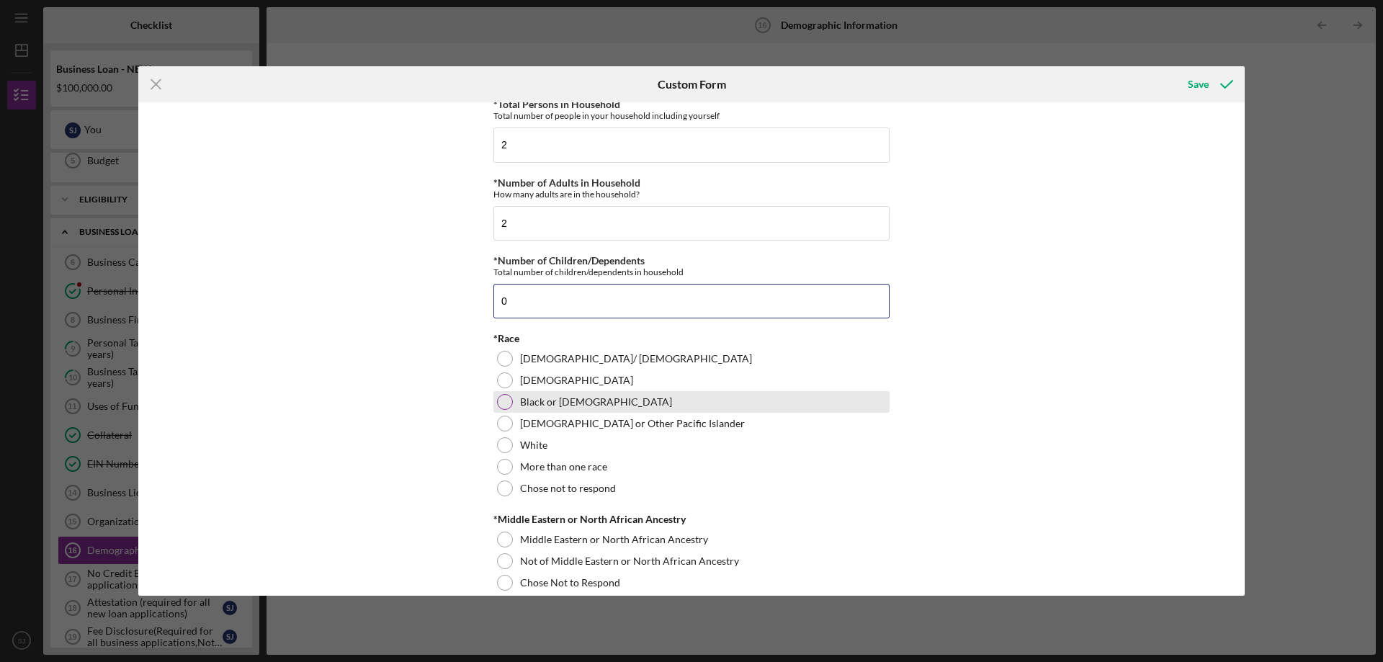
type input "0"
click at [505, 399] on div at bounding box center [505, 402] width 16 height 16
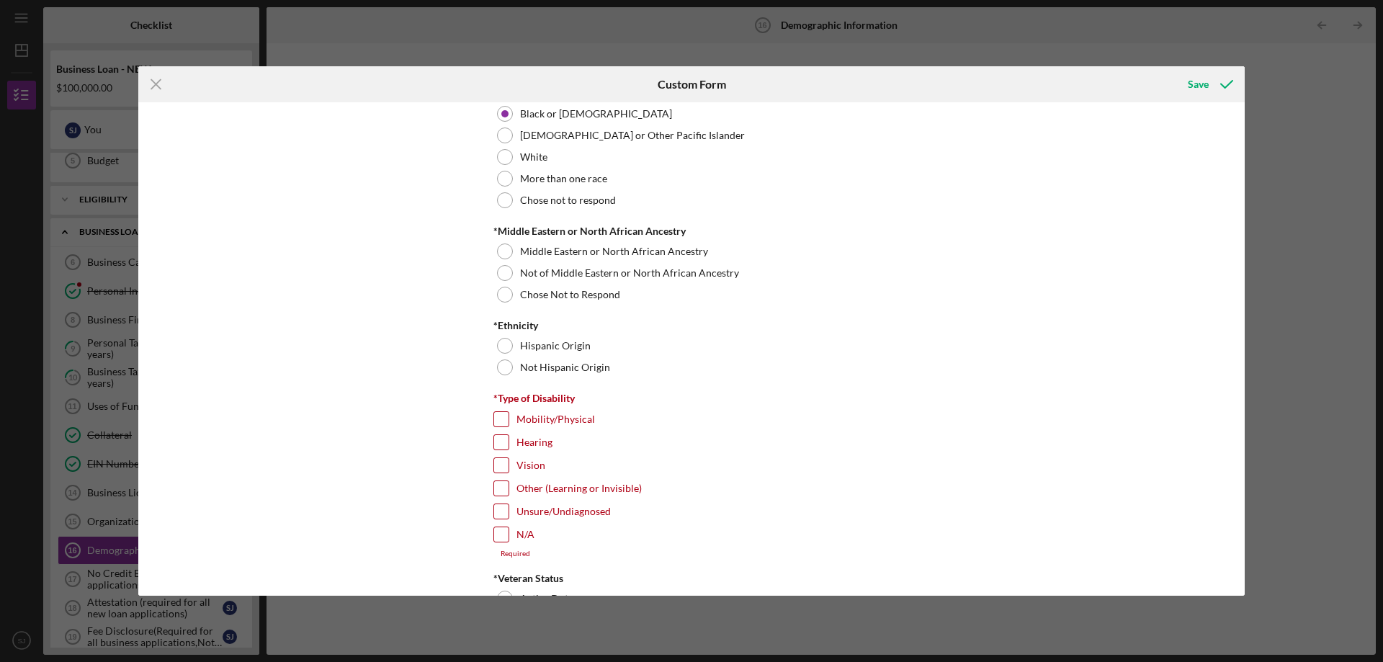
scroll to position [936, 0]
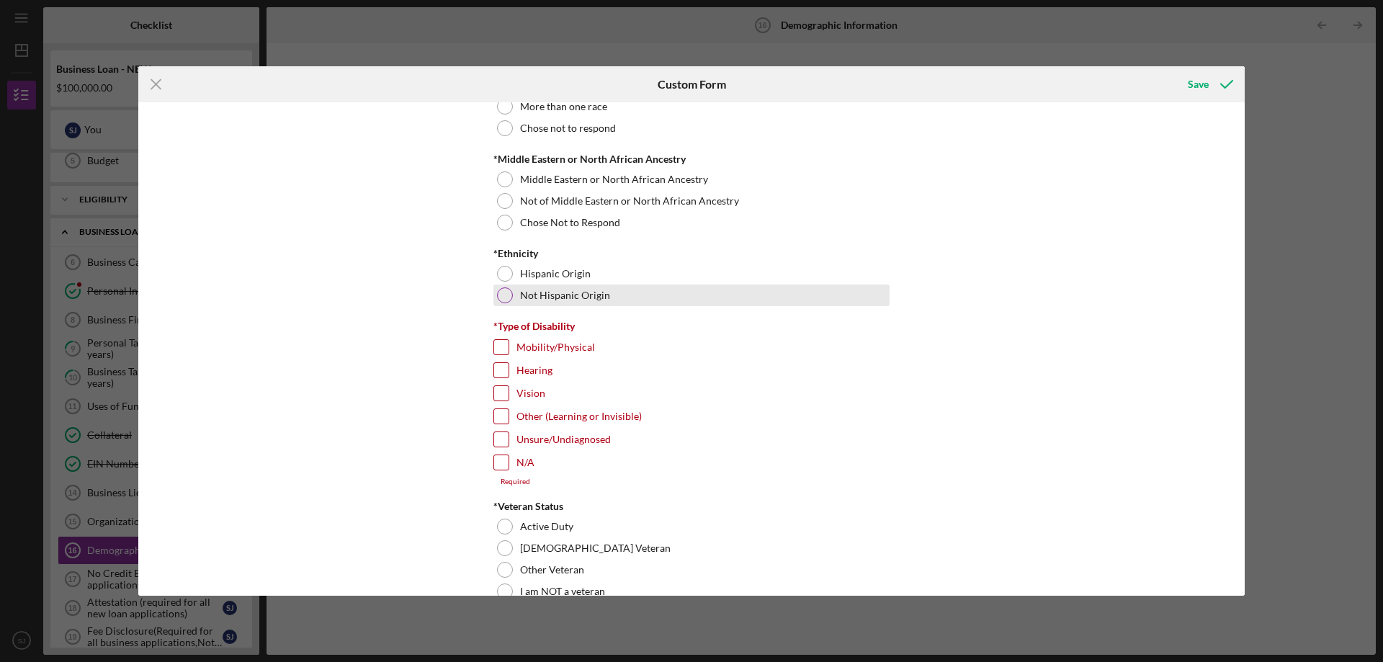
click at [508, 291] on div at bounding box center [505, 295] width 16 height 16
click at [498, 342] on input "Mobility/Physical" at bounding box center [501, 347] width 14 height 14
checkbox input "true"
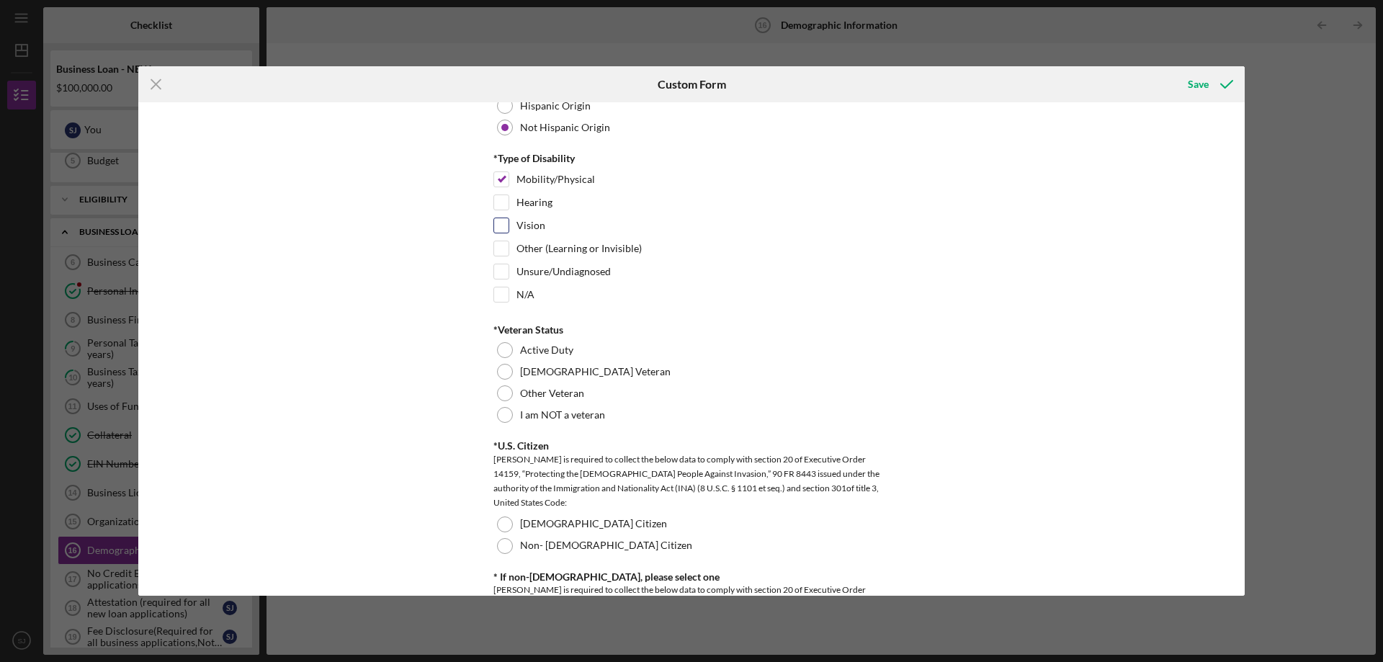
scroll to position [1225, 0]
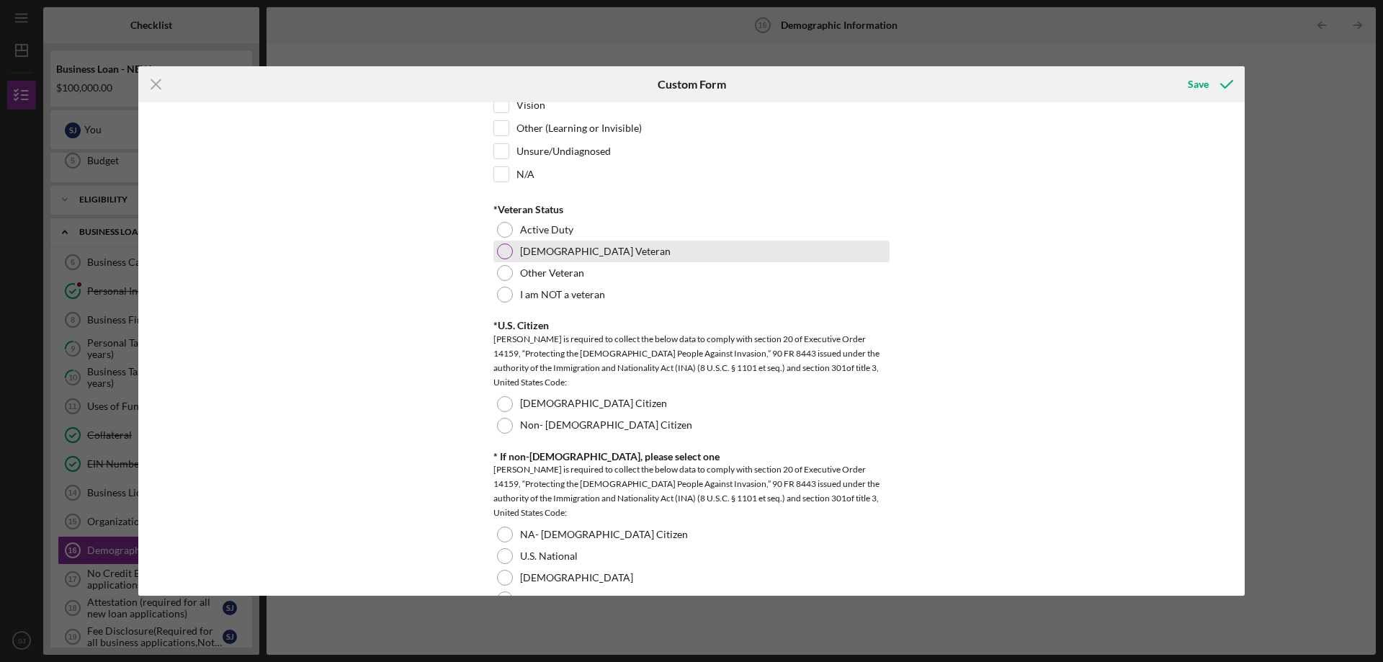
click at [501, 244] on div at bounding box center [505, 251] width 16 height 16
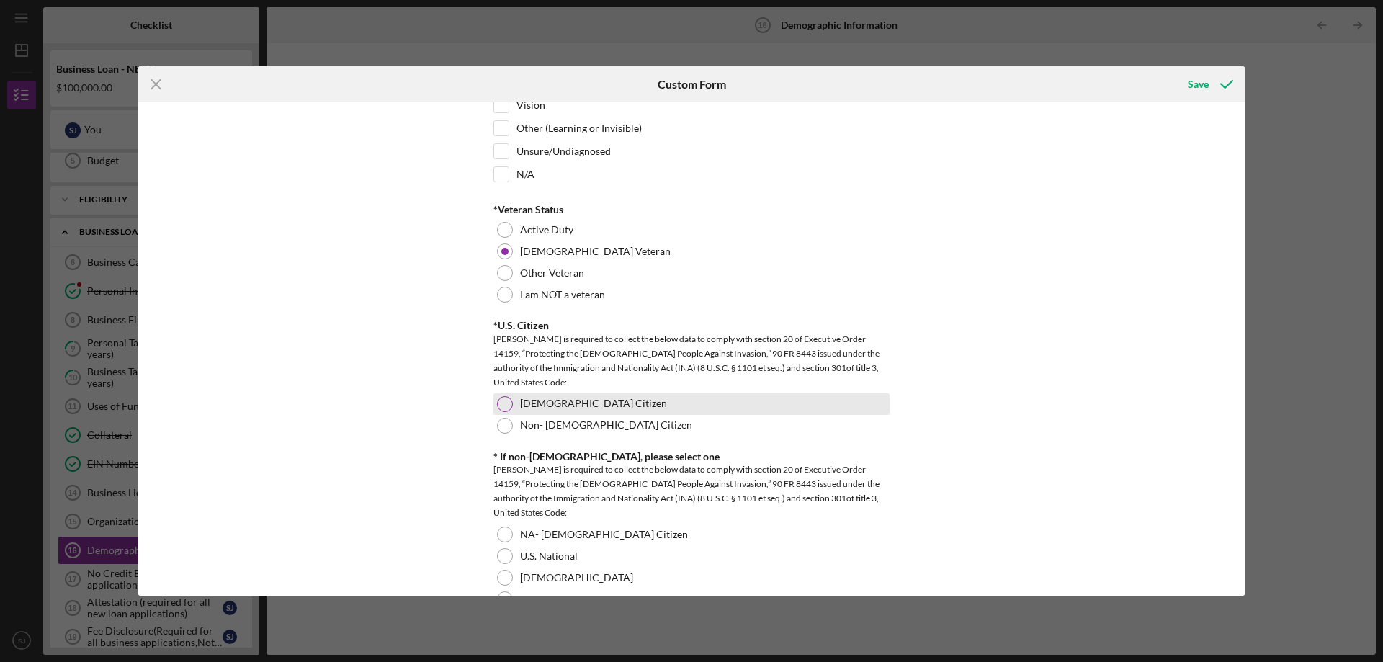
click at [498, 400] on div at bounding box center [505, 404] width 16 height 16
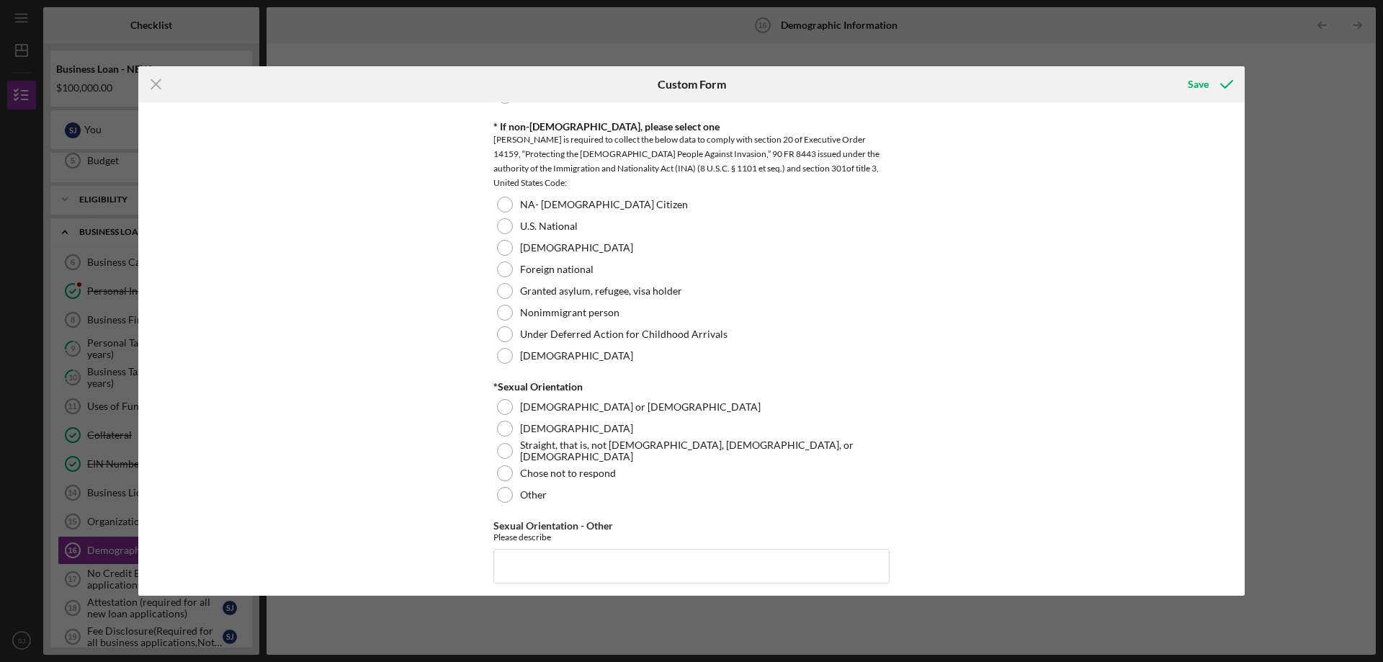
scroll to position [1585, 0]
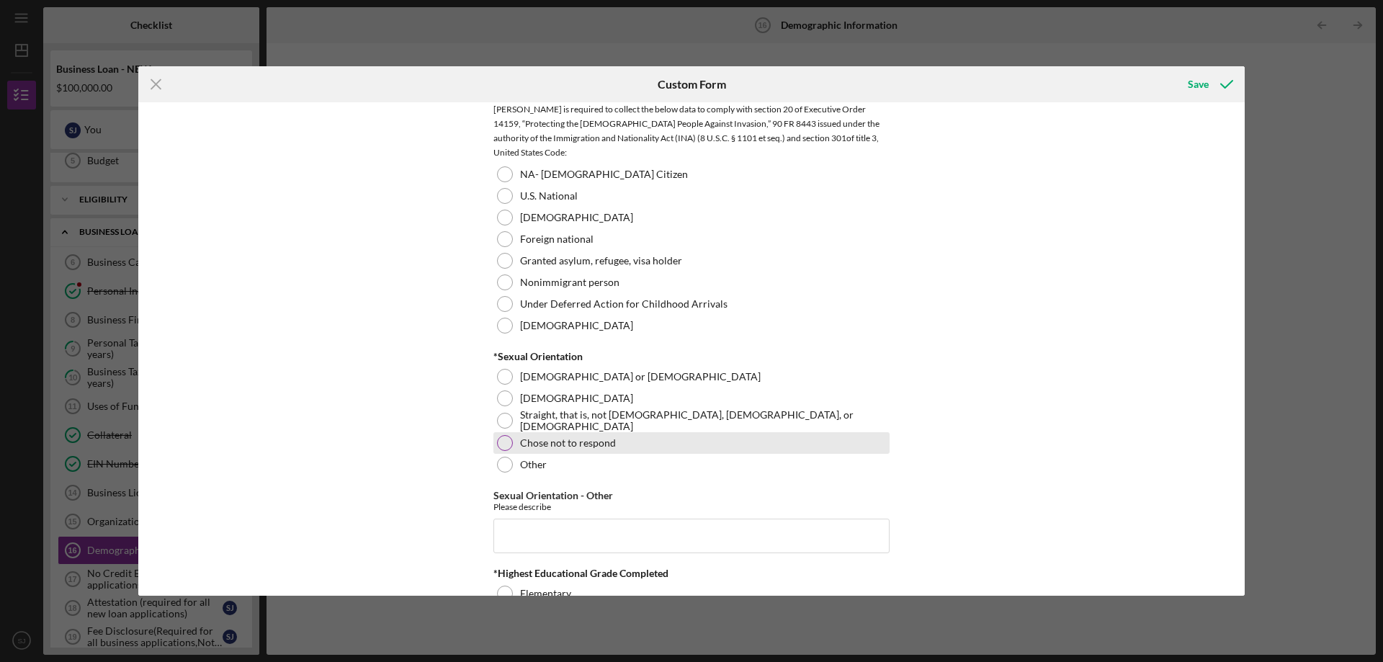
click at [505, 443] on div at bounding box center [505, 443] width 16 height 16
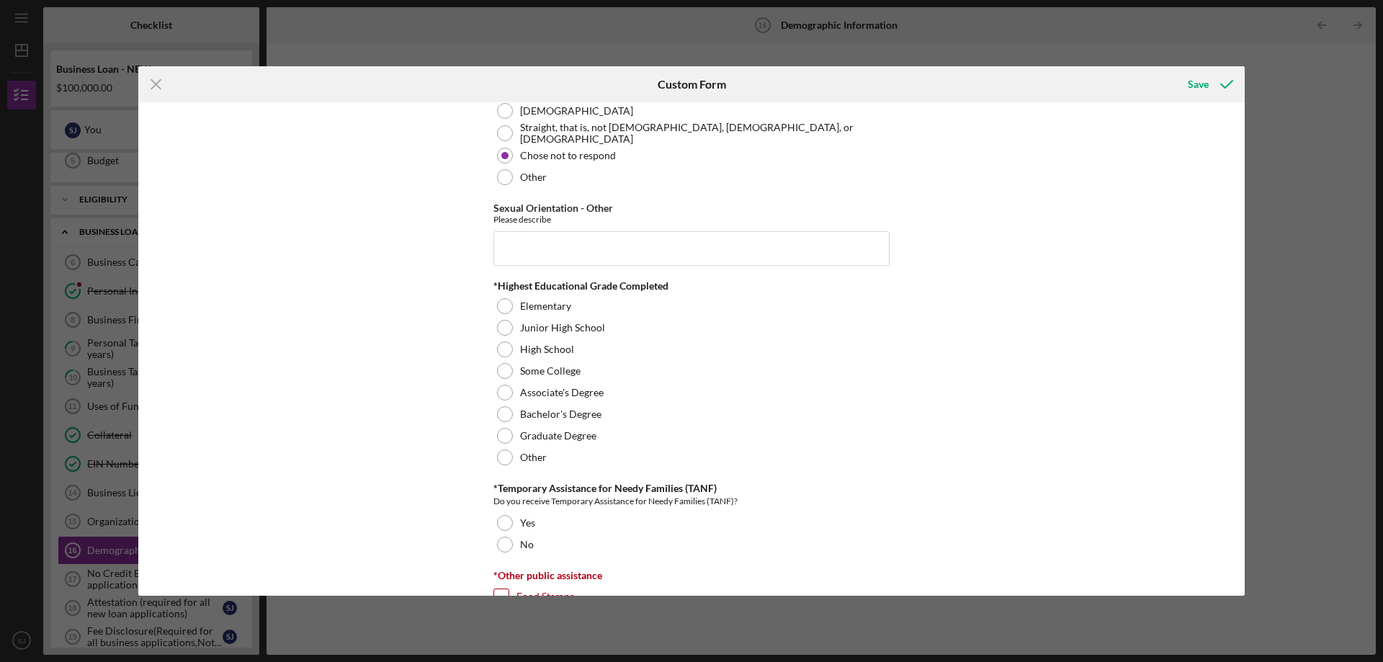
scroll to position [1873, 0]
click at [503, 433] on div at bounding box center [505, 435] width 16 height 16
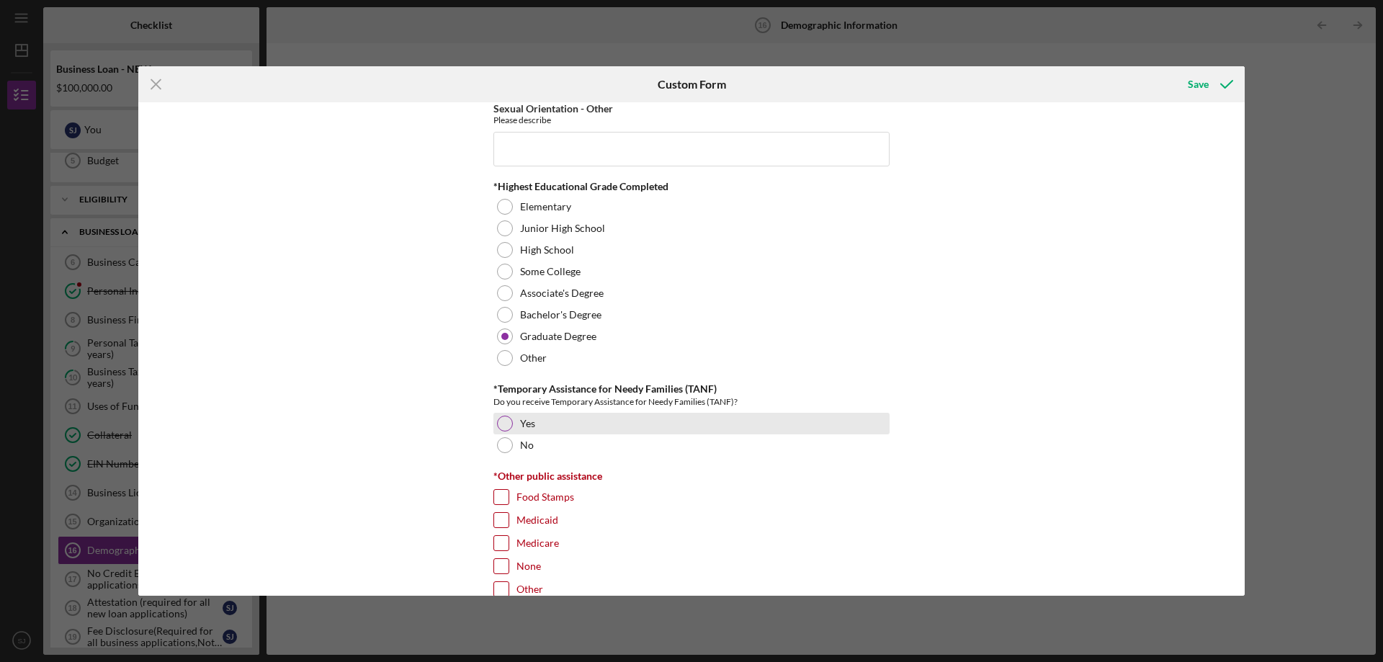
scroll to position [2017, 0]
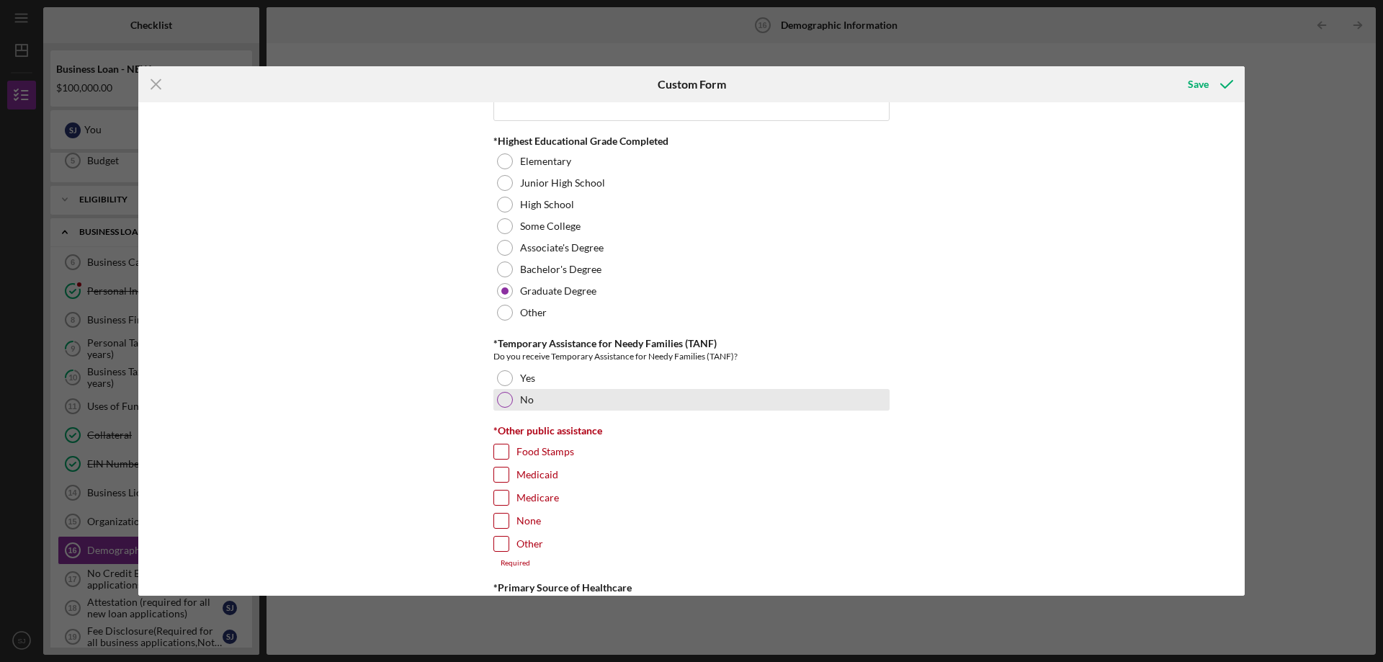
click at [497, 398] on div at bounding box center [505, 400] width 16 height 16
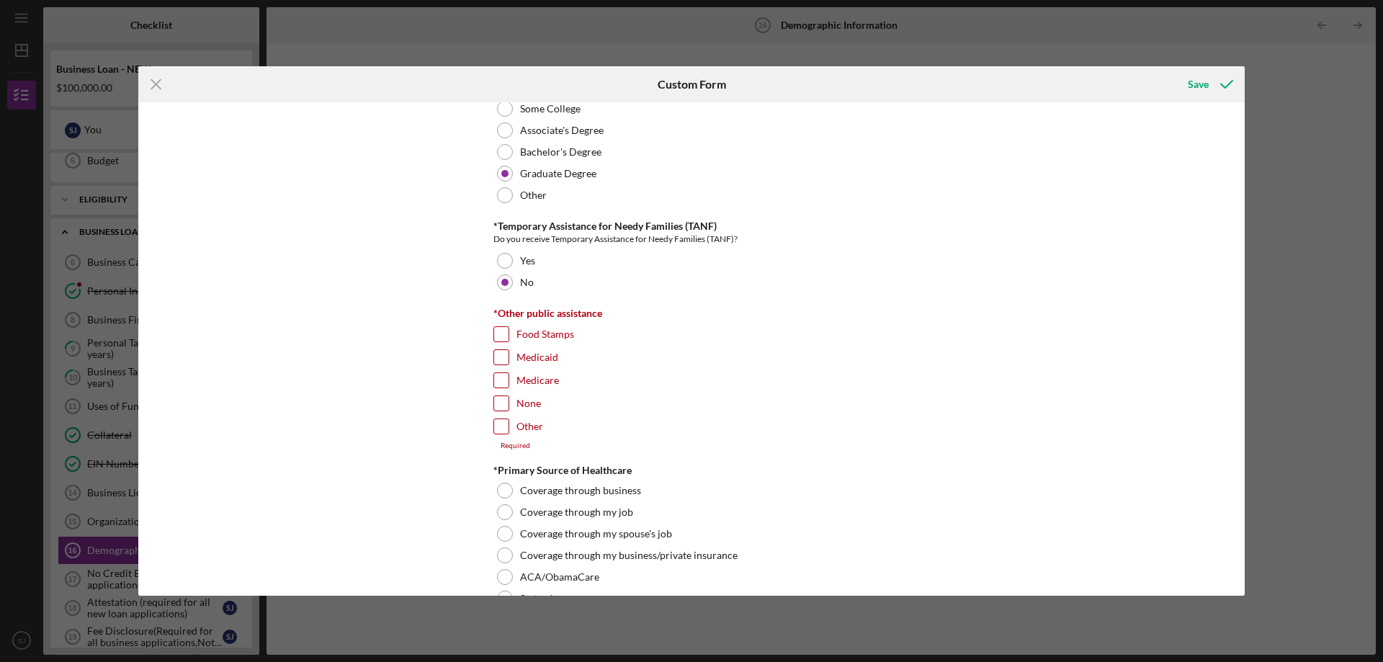
scroll to position [2161, 0]
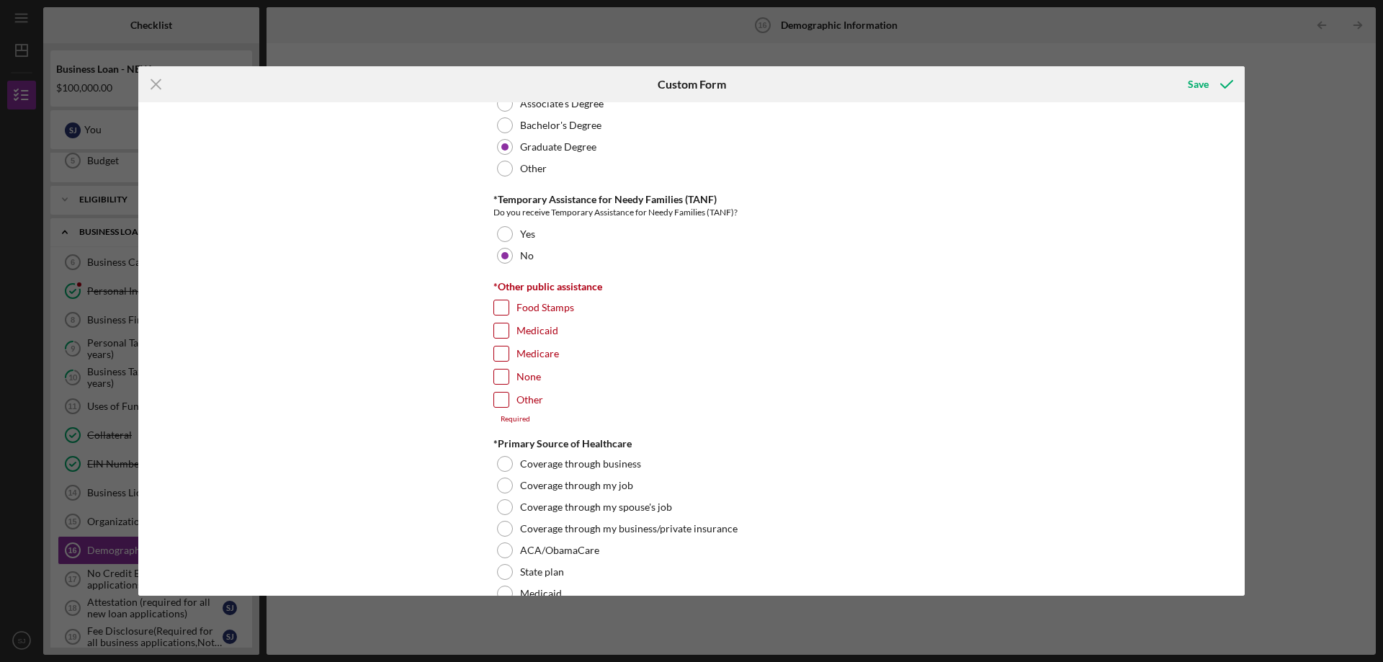
click at [504, 376] on input "None" at bounding box center [501, 377] width 14 height 14
checkbox input "true"
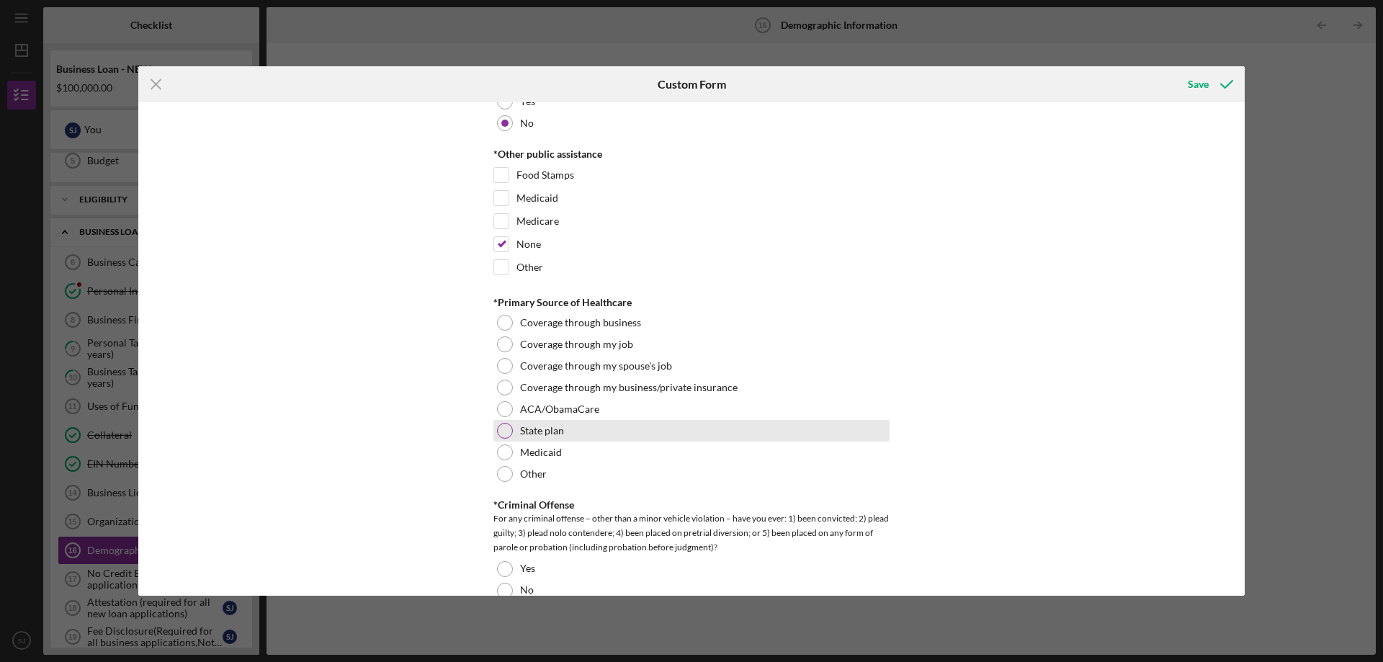
scroll to position [2305, 0]
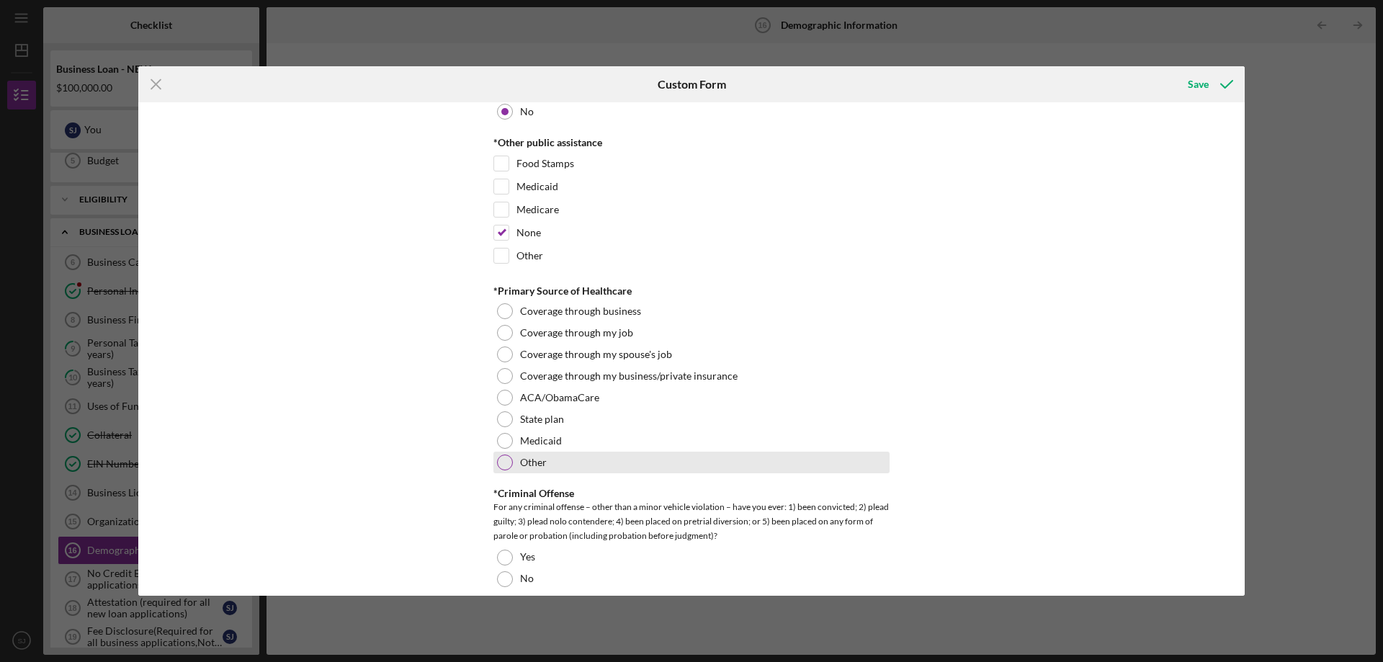
click at [505, 460] on div at bounding box center [505, 463] width 16 height 16
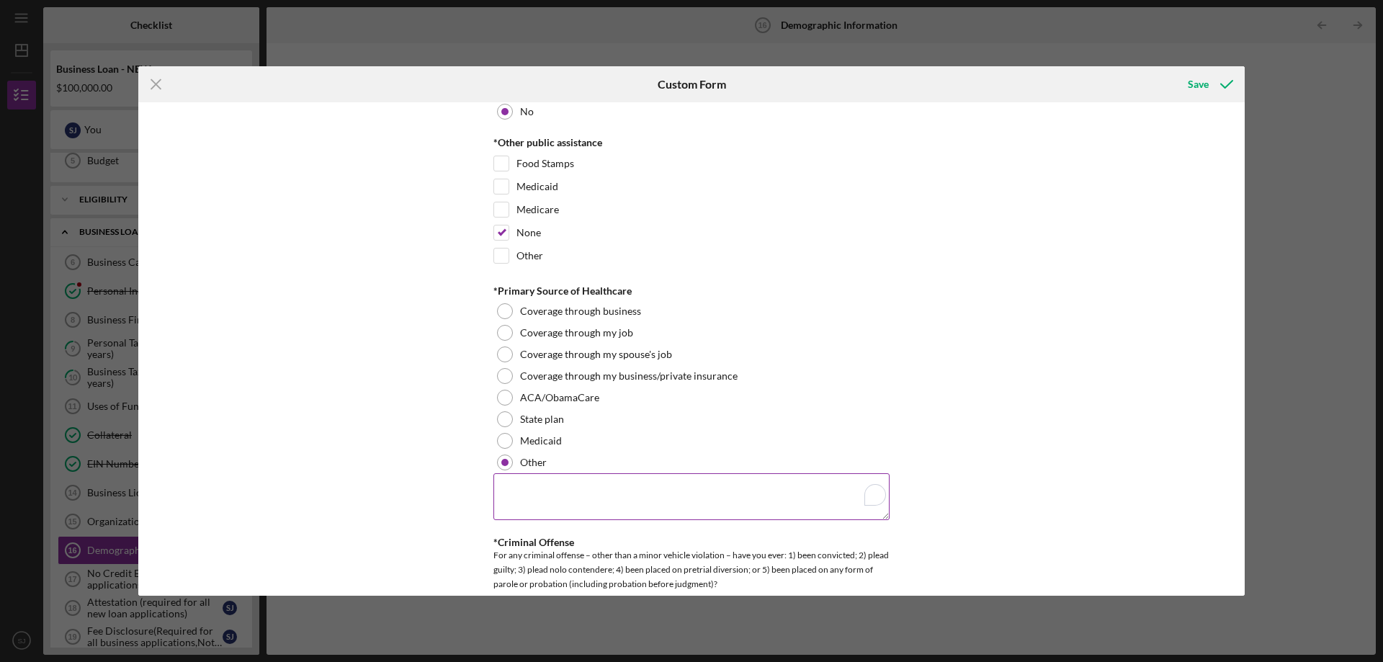
click at [555, 495] on textarea "To enrich screen reader interactions, please activate Accessibility in Grammarl…" at bounding box center [691, 496] width 396 height 46
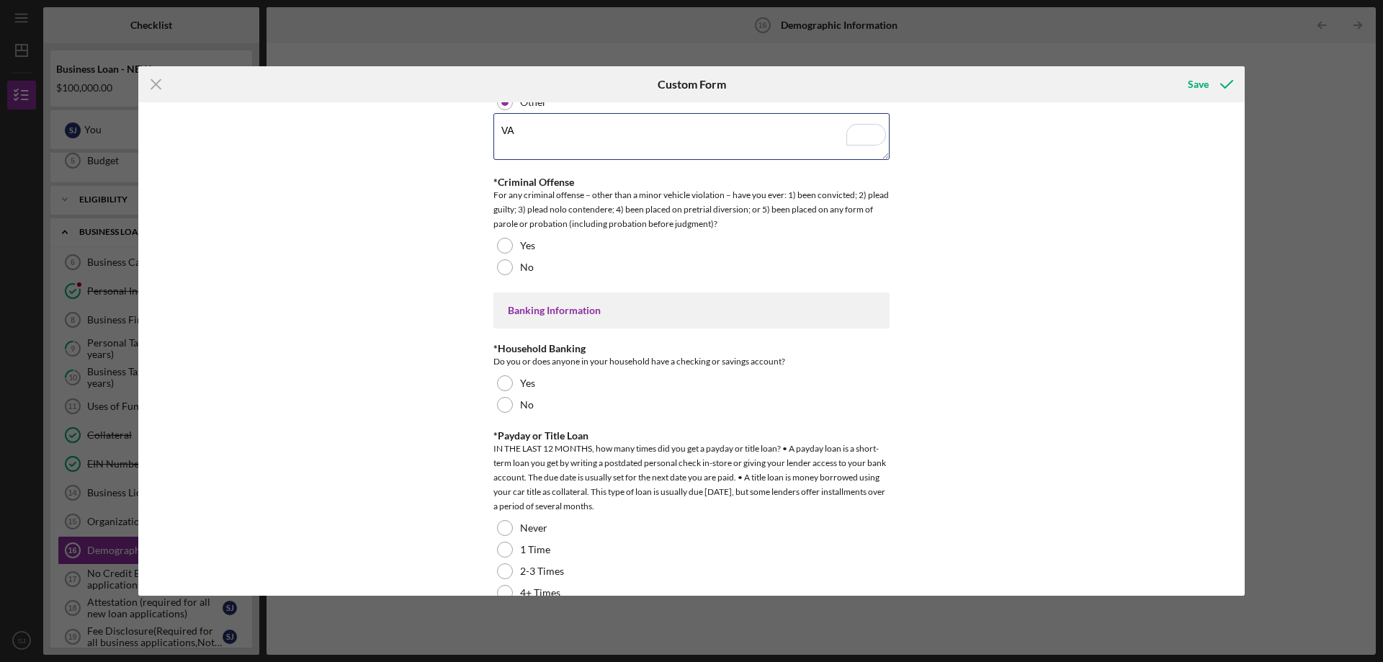
scroll to position [2665, 0]
type textarea "VA"
click at [506, 265] on div at bounding box center [505, 267] width 16 height 16
click at [506, 380] on div at bounding box center [505, 383] width 16 height 16
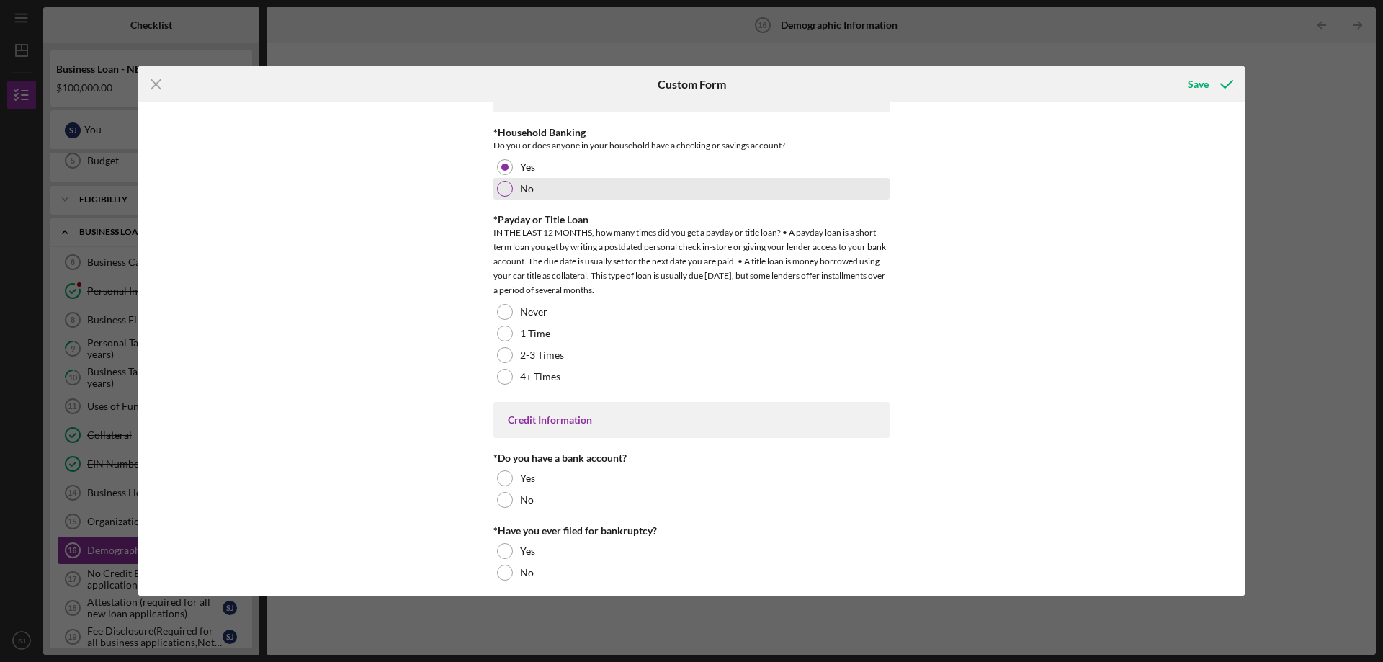
scroll to position [2881, 0]
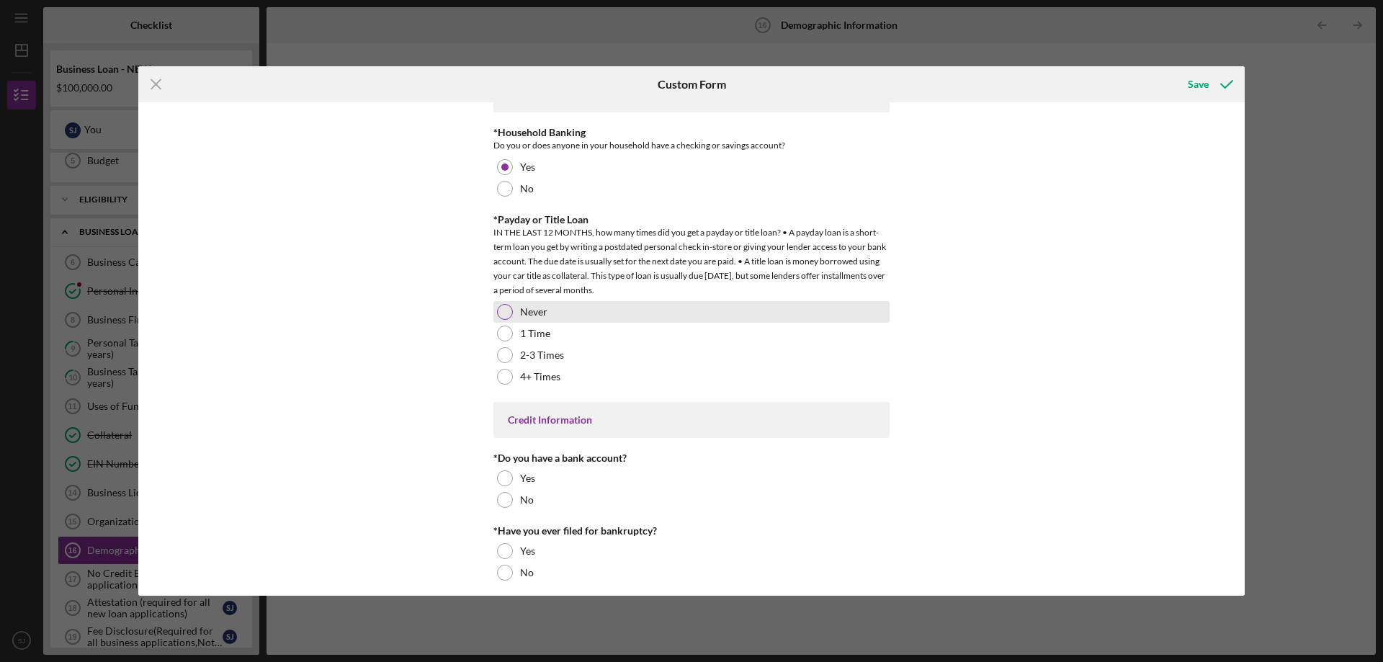
click at [499, 309] on div at bounding box center [505, 312] width 16 height 16
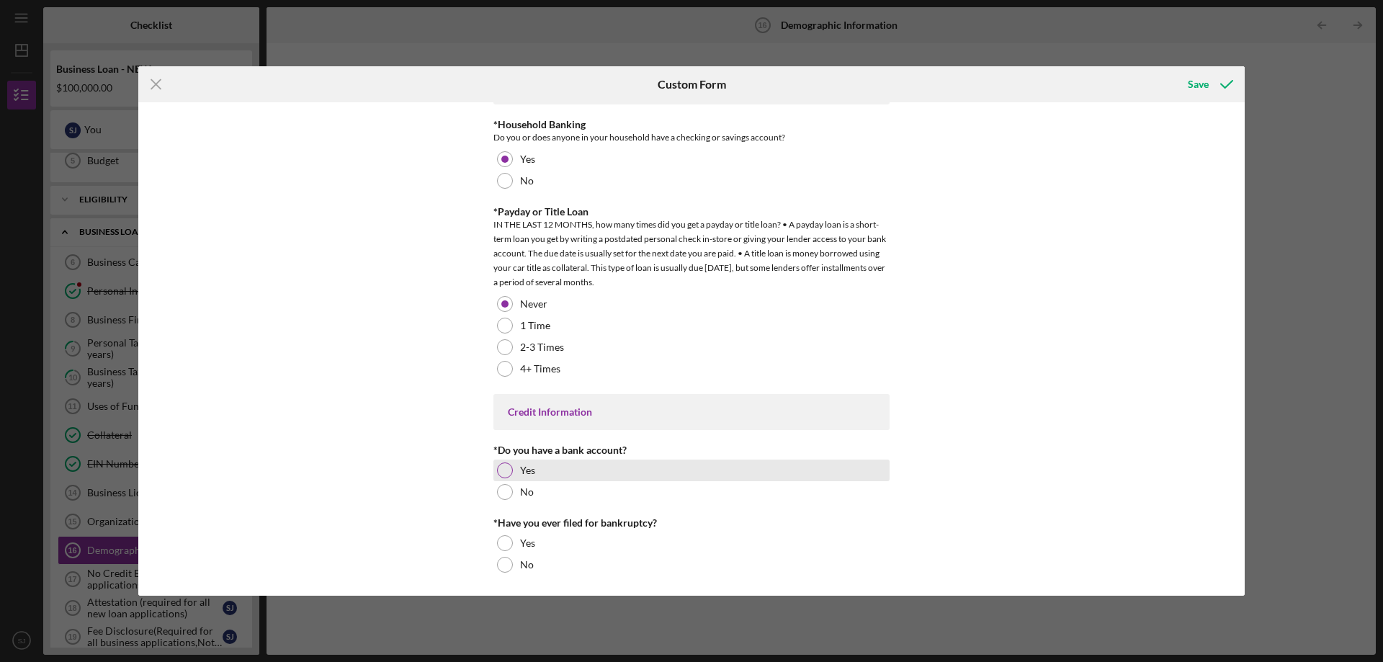
click at [502, 464] on div at bounding box center [505, 470] width 16 height 16
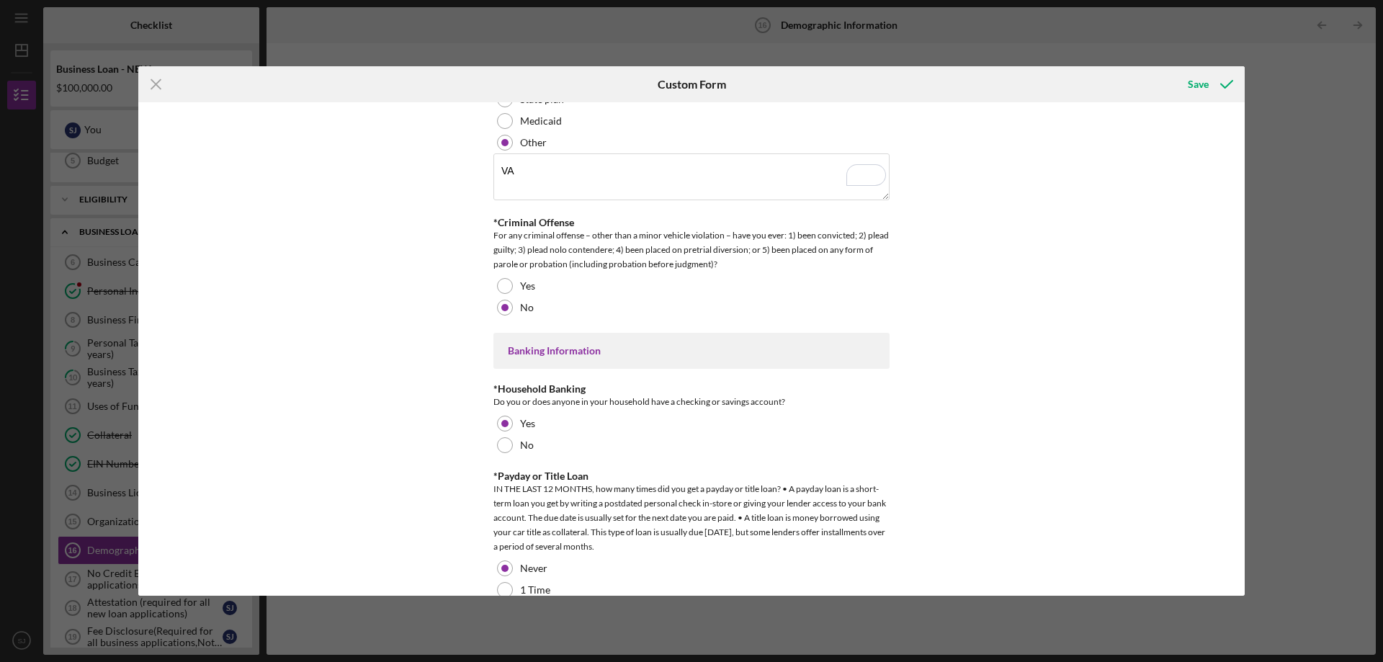
scroll to position [0, 0]
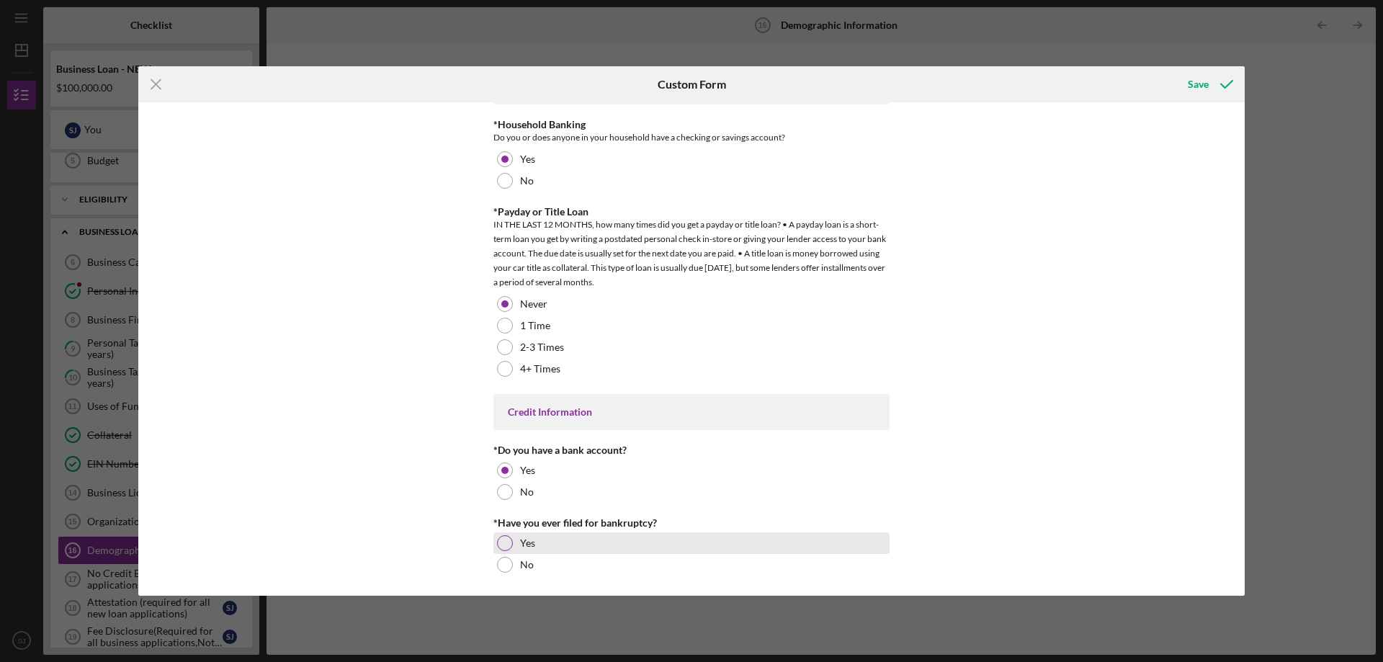
click at [505, 539] on div at bounding box center [505, 543] width 16 height 16
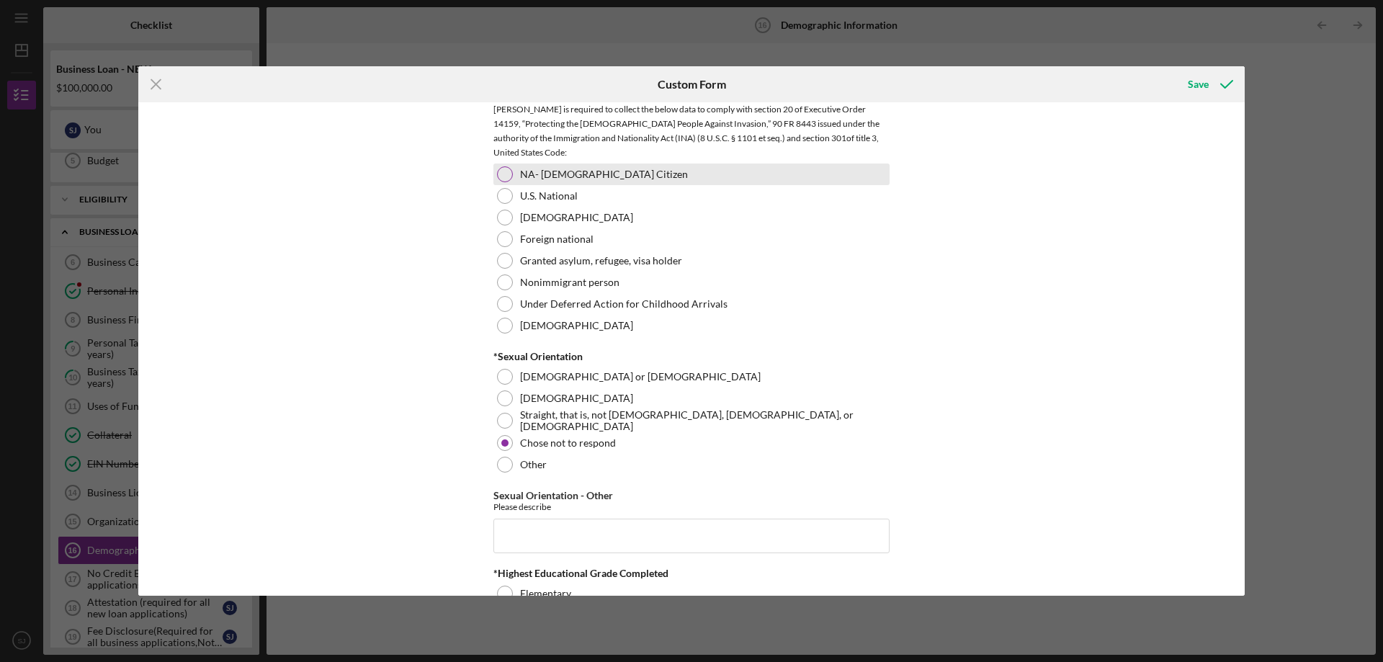
click at [503, 175] on div at bounding box center [505, 174] width 16 height 16
click at [1229, 84] on polyline "submit" at bounding box center [1227, 84] width 12 height 7
click at [1220, 84] on icon "submit" at bounding box center [1227, 84] width 36 height 36
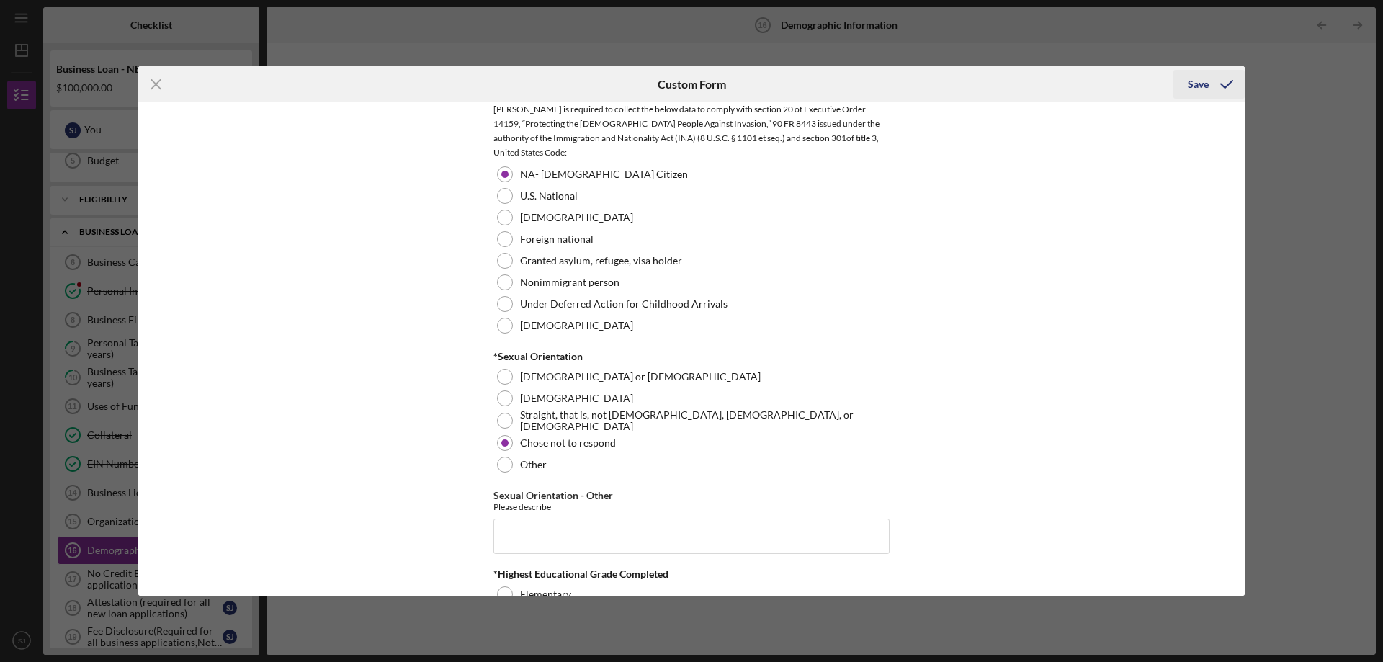
click at [1220, 84] on icon "submit" at bounding box center [1227, 84] width 36 height 36
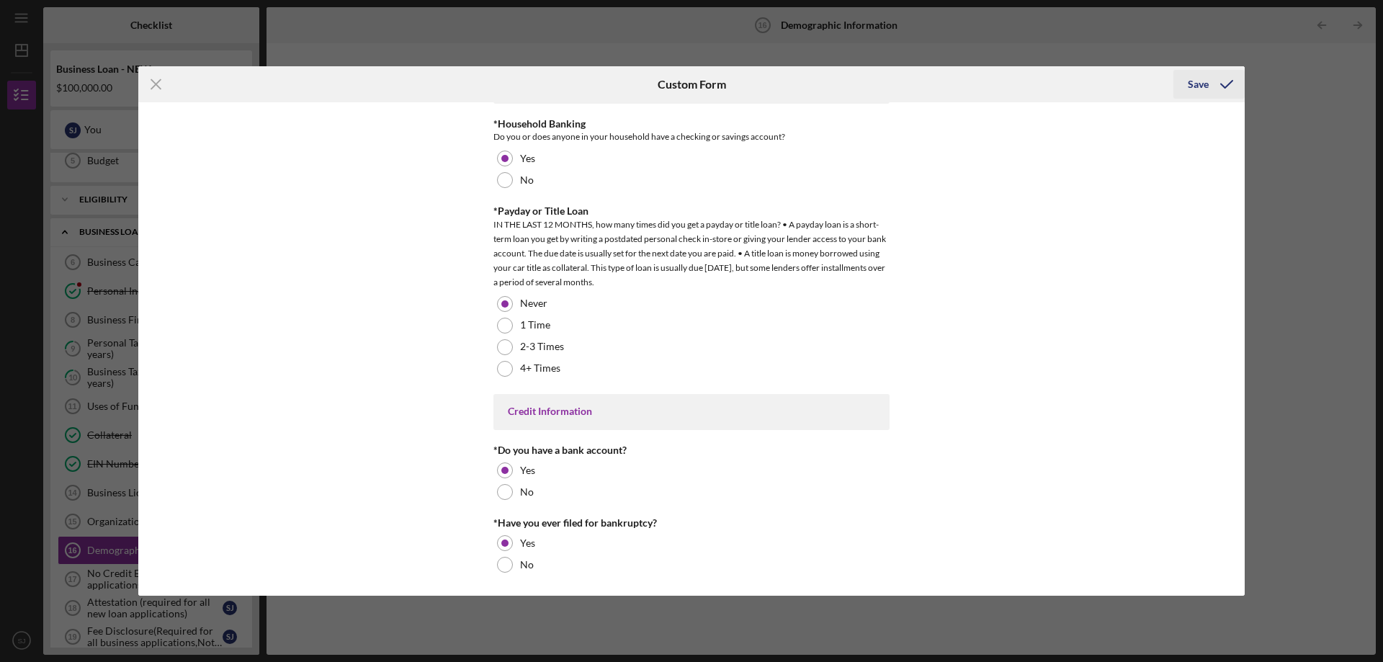
click at [1222, 79] on icon "submit" at bounding box center [1227, 84] width 36 height 36
click at [158, 84] on icon "Icon/Menu Close" at bounding box center [156, 84] width 36 height 36
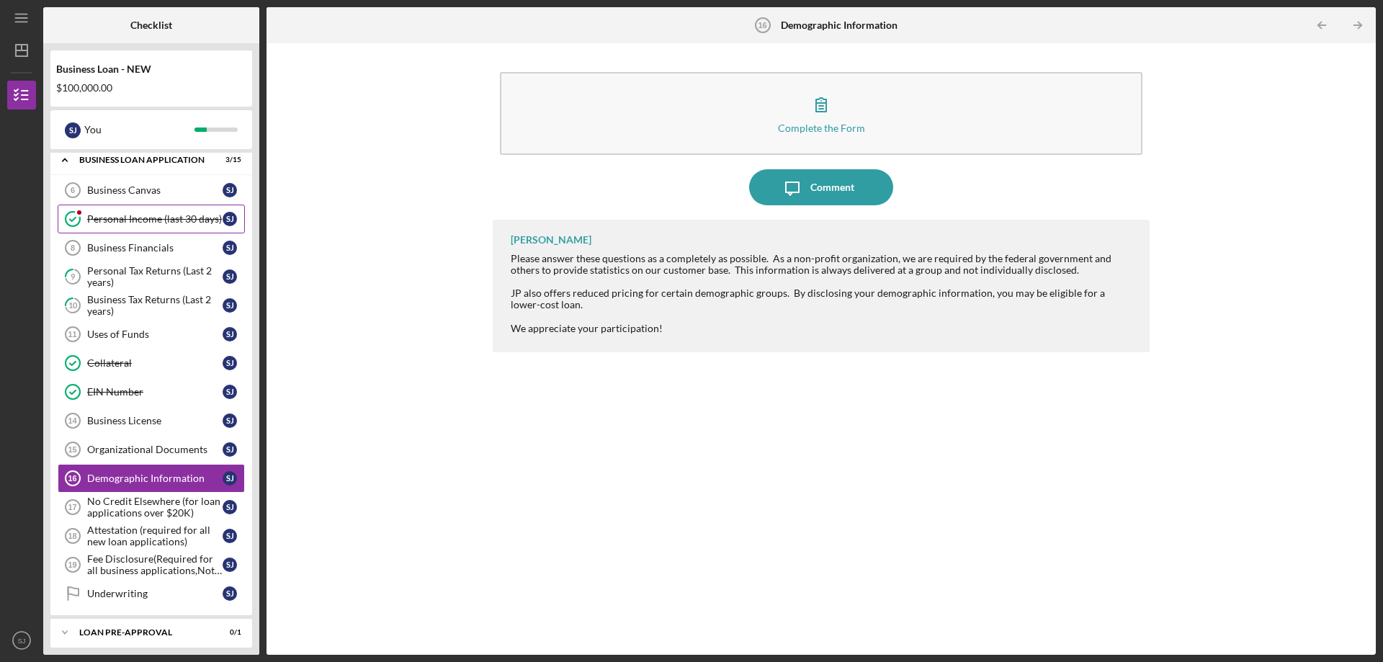
click at [120, 218] on div "Personal Income (last 30 days)" at bounding box center [154, 219] width 135 height 12
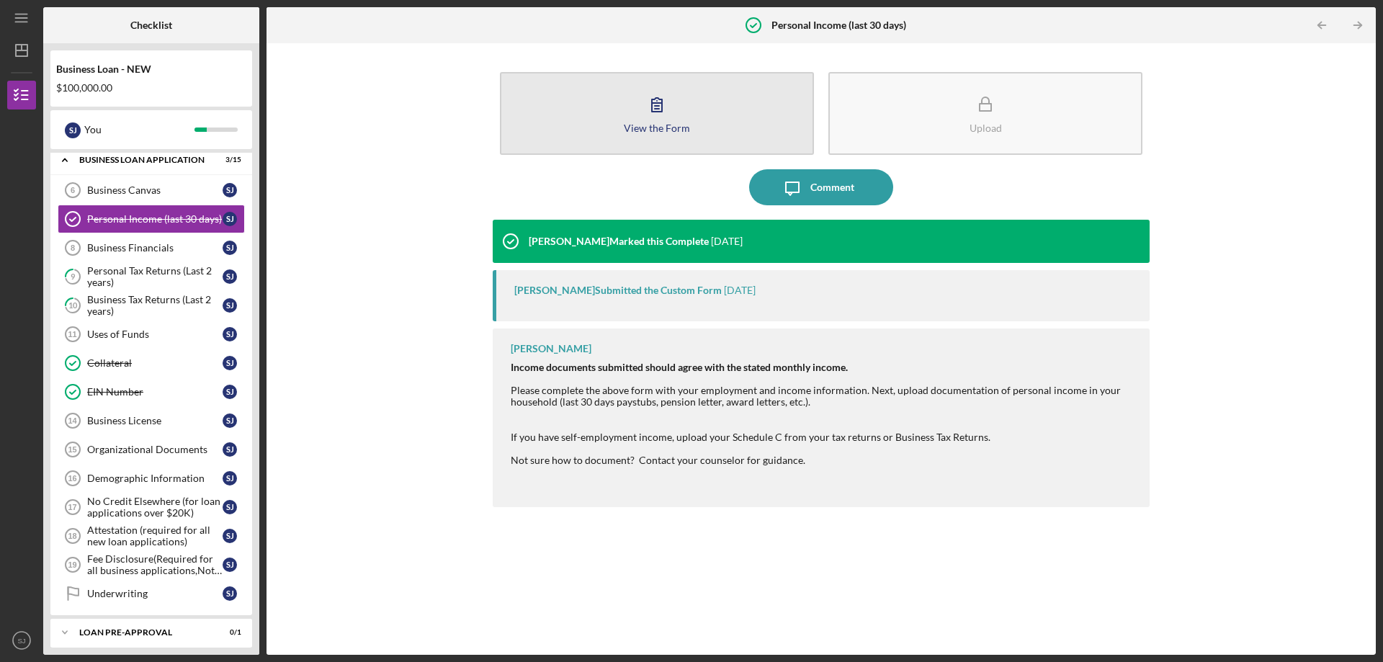
click at [680, 116] on button "View the Form Form" at bounding box center [657, 113] width 314 height 83
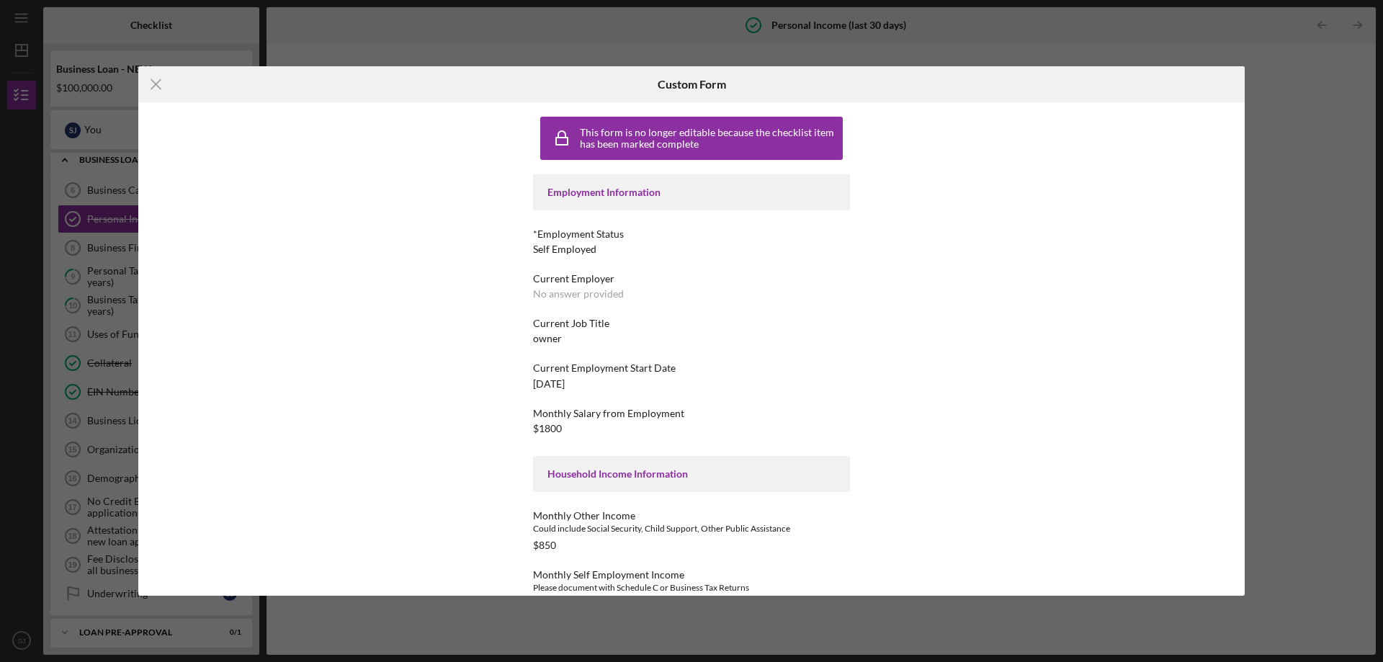
click at [605, 248] on div "*Employment Status [DEMOGRAPHIC_DATA]" at bounding box center [691, 241] width 317 height 27
click at [156, 79] on icon "Icon/Menu Close" at bounding box center [156, 84] width 36 height 36
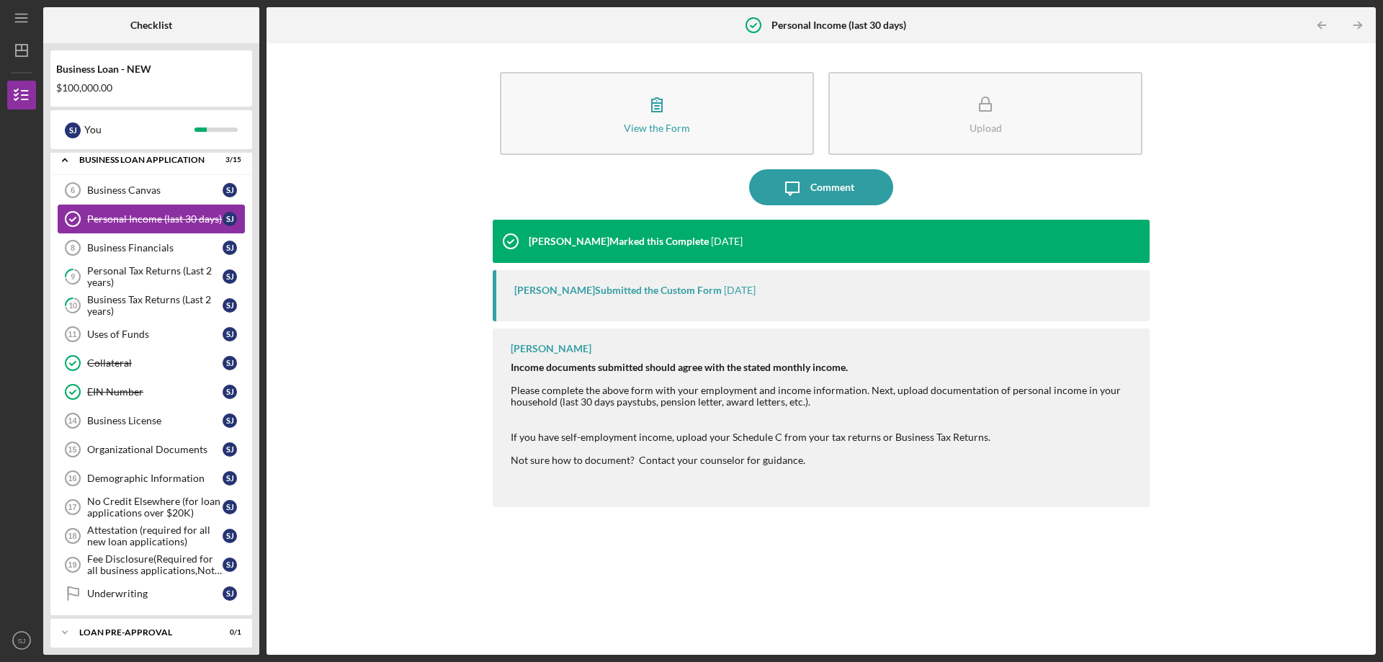
click at [121, 214] on div "Personal Income (last 30 days)" at bounding box center [154, 219] width 135 height 12
click at [119, 214] on div "Personal Income (last 30 days)" at bounding box center [154, 219] width 135 height 12
